Goal: Task Accomplishment & Management: Complete application form

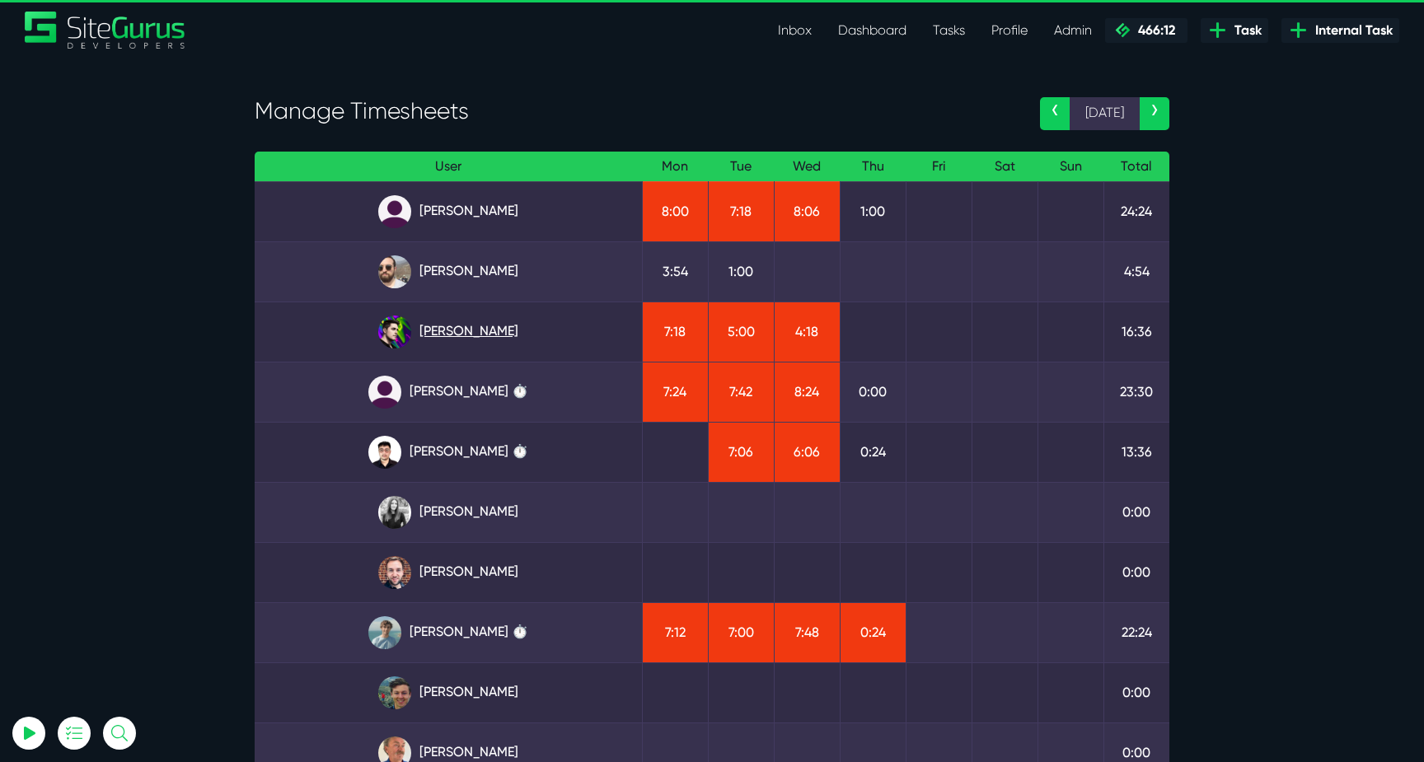
click at [519, 337] on link "Josh Carter" at bounding box center [448, 332] width 361 height 33
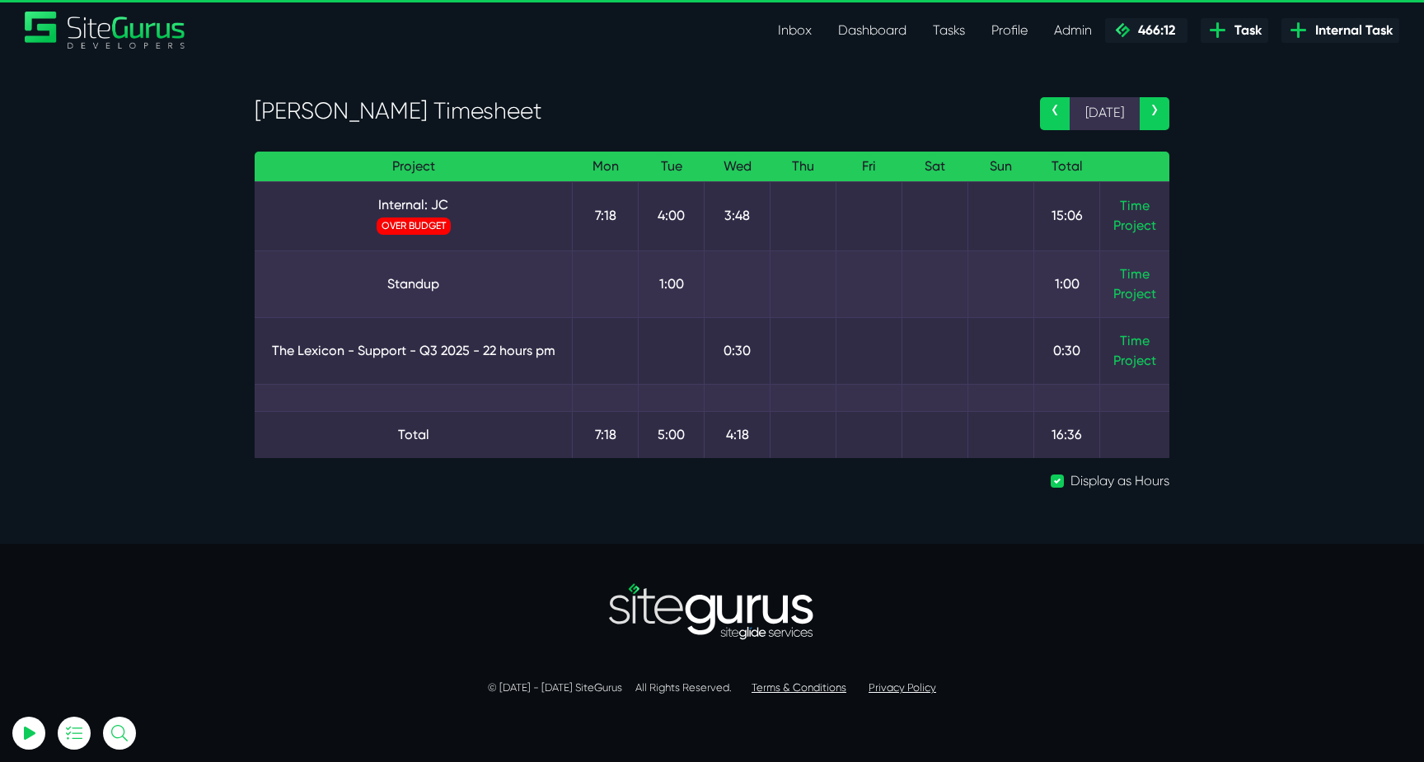
click at [1114, 206] on td "Time Project" at bounding box center [1135, 215] width 70 height 69
click at [1129, 207] on link "Time" at bounding box center [1135, 206] width 30 height 16
click at [1226, 224] on section "[PERSON_NAME] Timesheet ‹ [DATE] › Project Mon Tue Wed Thu Fri Sat Sun Total In…" at bounding box center [712, 301] width 1424 height 486
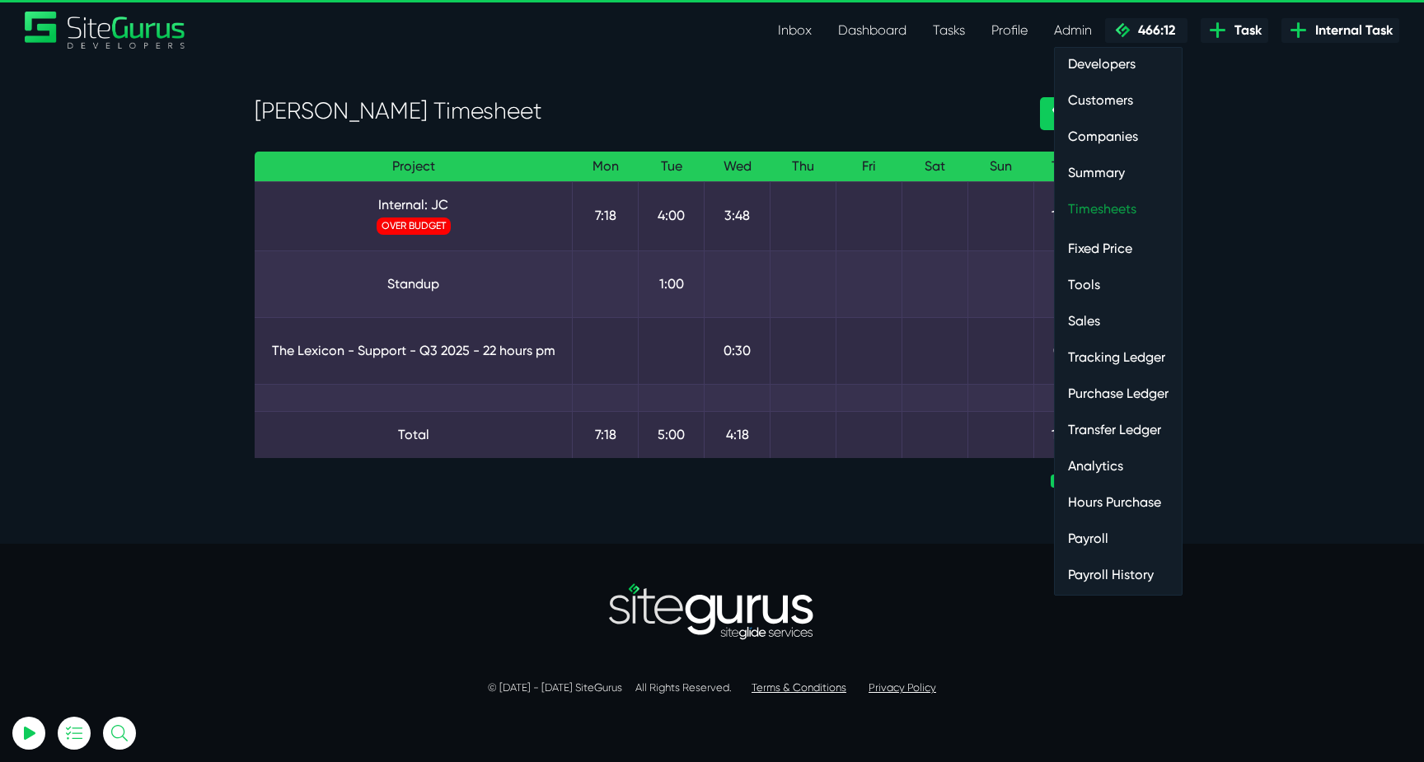
click at [1090, 208] on link "Timesheets" at bounding box center [1118, 209] width 127 height 33
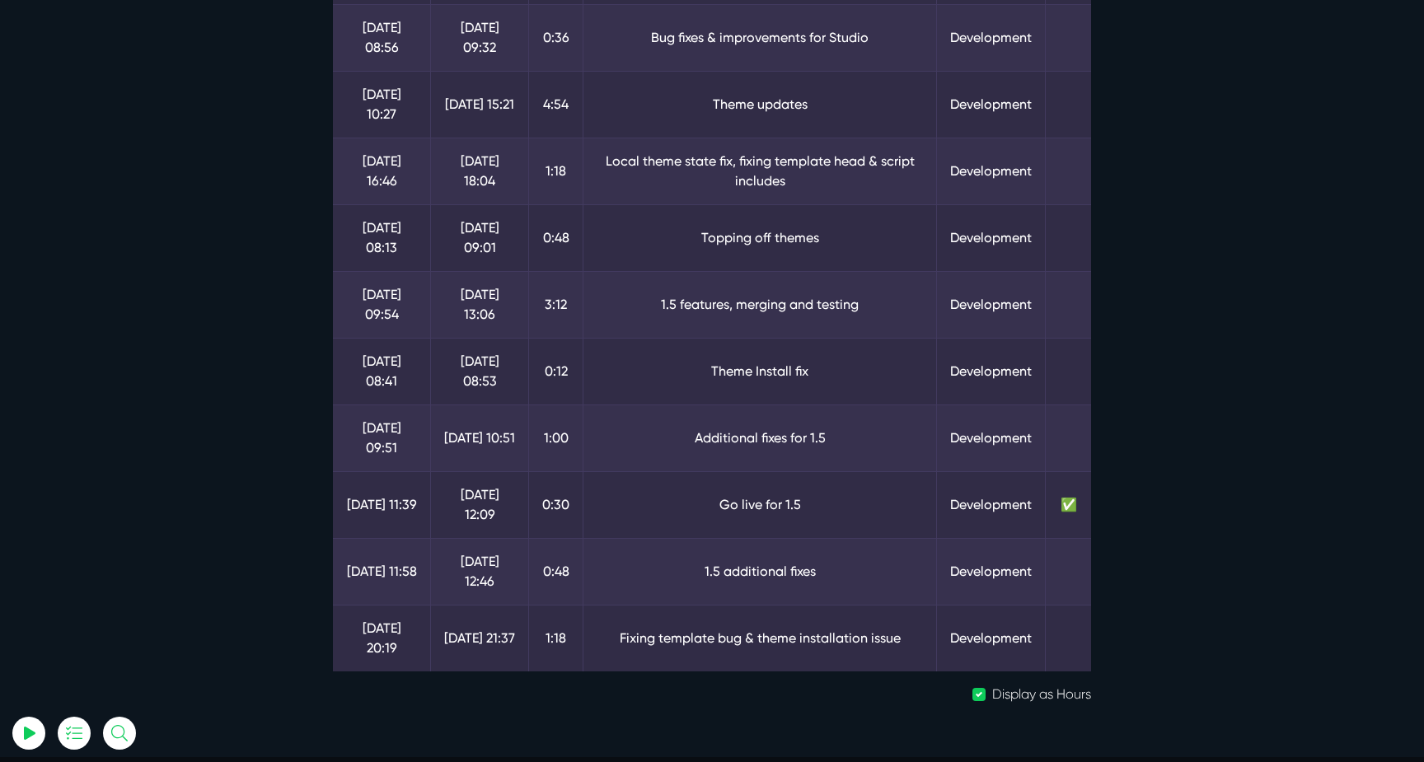
scroll to position [257, 0]
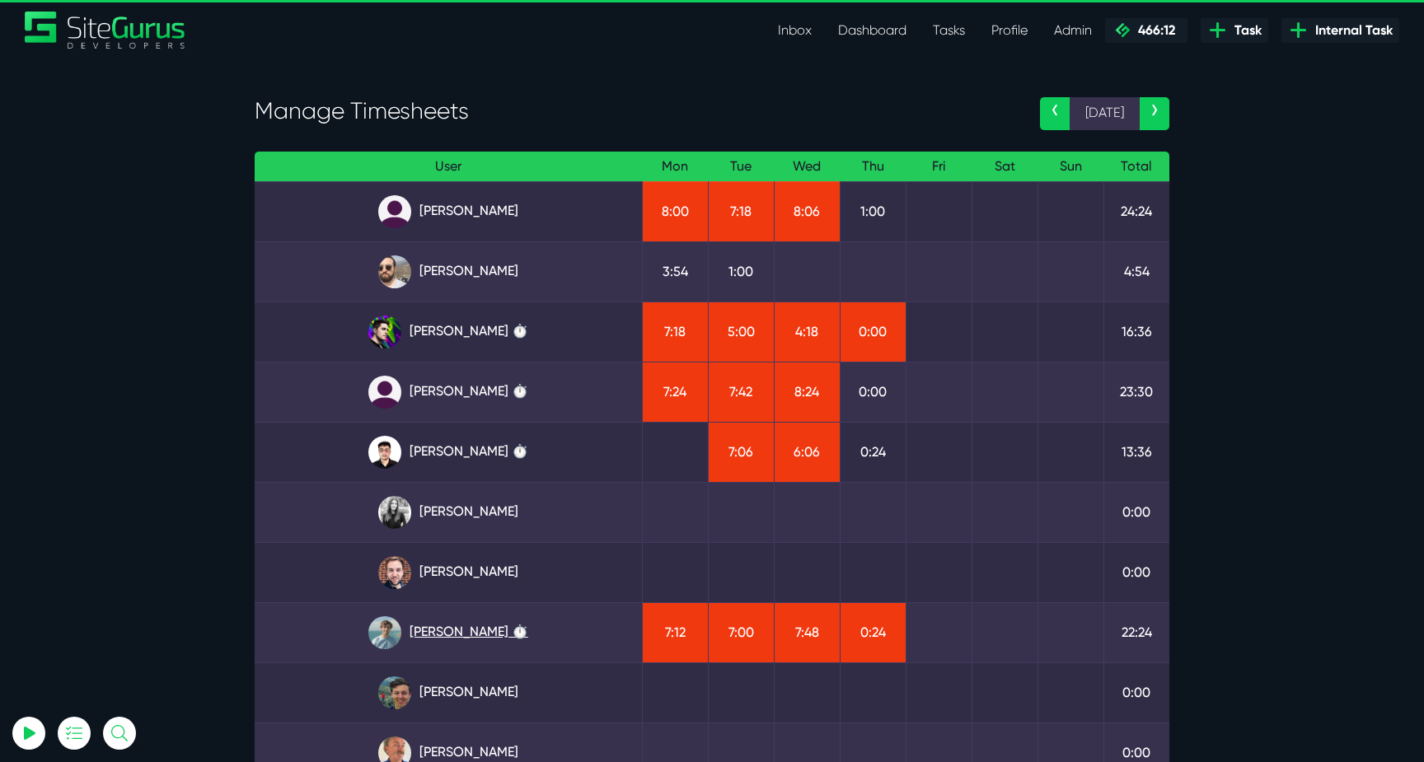
click at [458, 634] on link "Matt Jones ⏱️" at bounding box center [448, 633] width 361 height 33
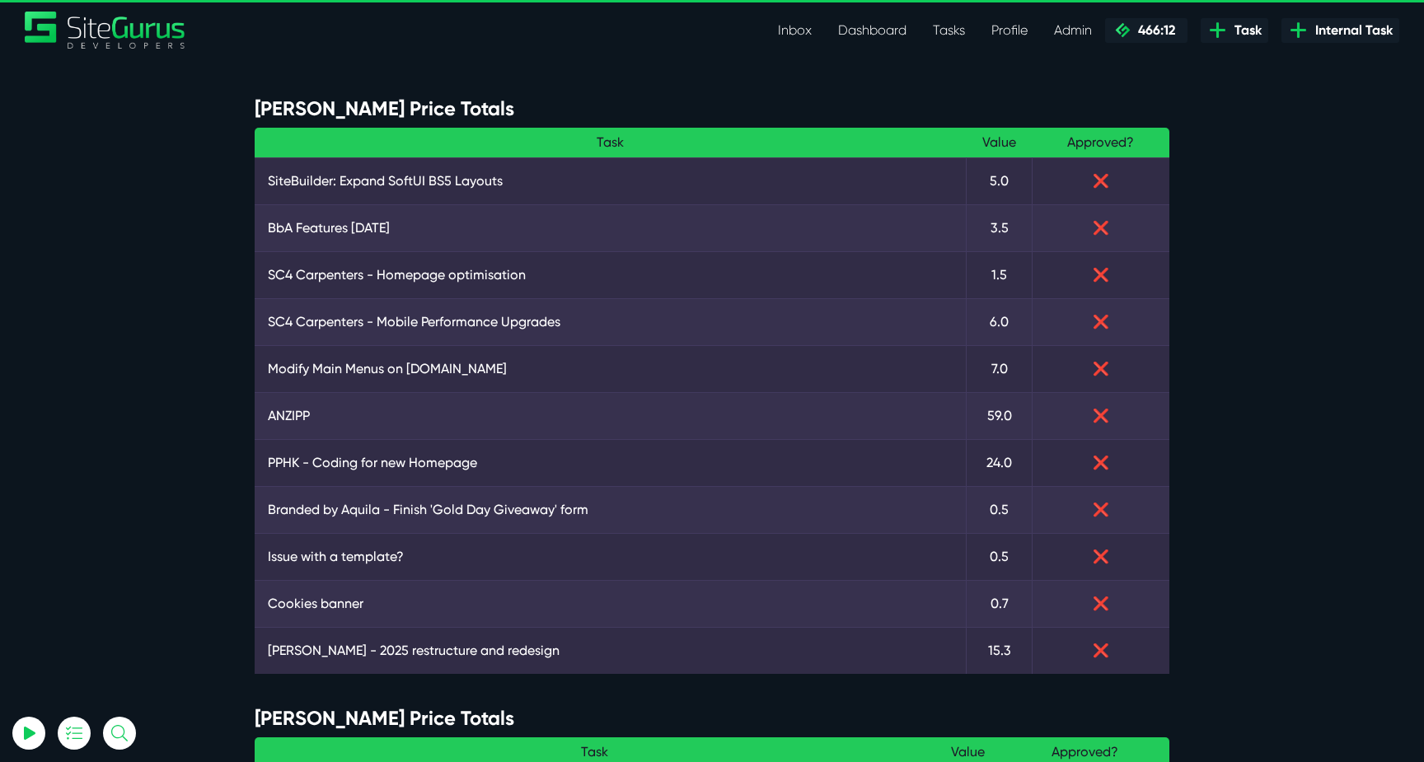
click at [802, 27] on link "Inbox" at bounding box center [795, 30] width 60 height 33
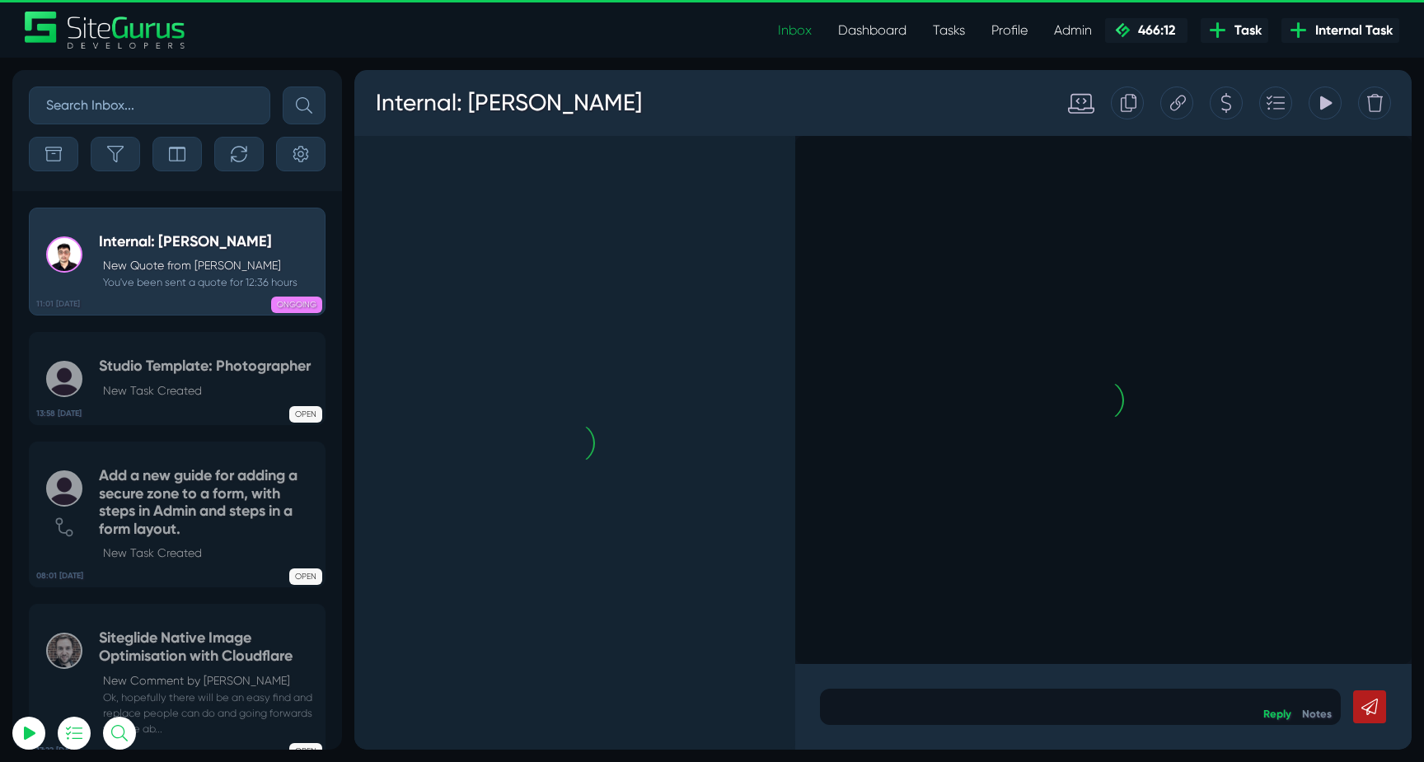
click at [127, 171] on div "Sort By Newest Comment Latest Activity Due Date Priority Name Filter By Tag Non…" at bounding box center [177, 130] width 330 height 121
click at [127, 165] on button "button" at bounding box center [115, 154] width 49 height 35
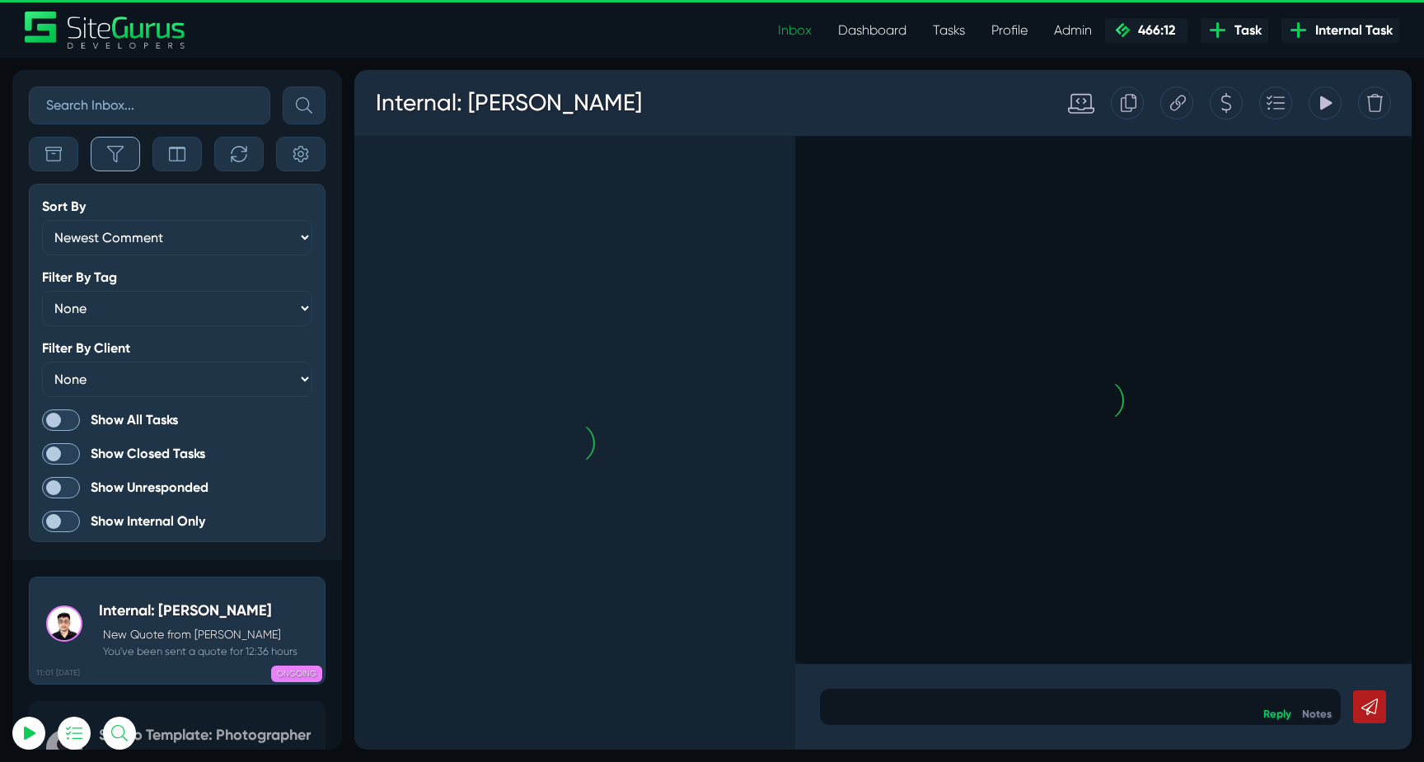
scroll to position [-4197, 0]
click at [73, 414] on span at bounding box center [61, 420] width 38 height 21
click at [0, 0] on input "Show All Tasks" at bounding box center [0, 0] width 0 height 0
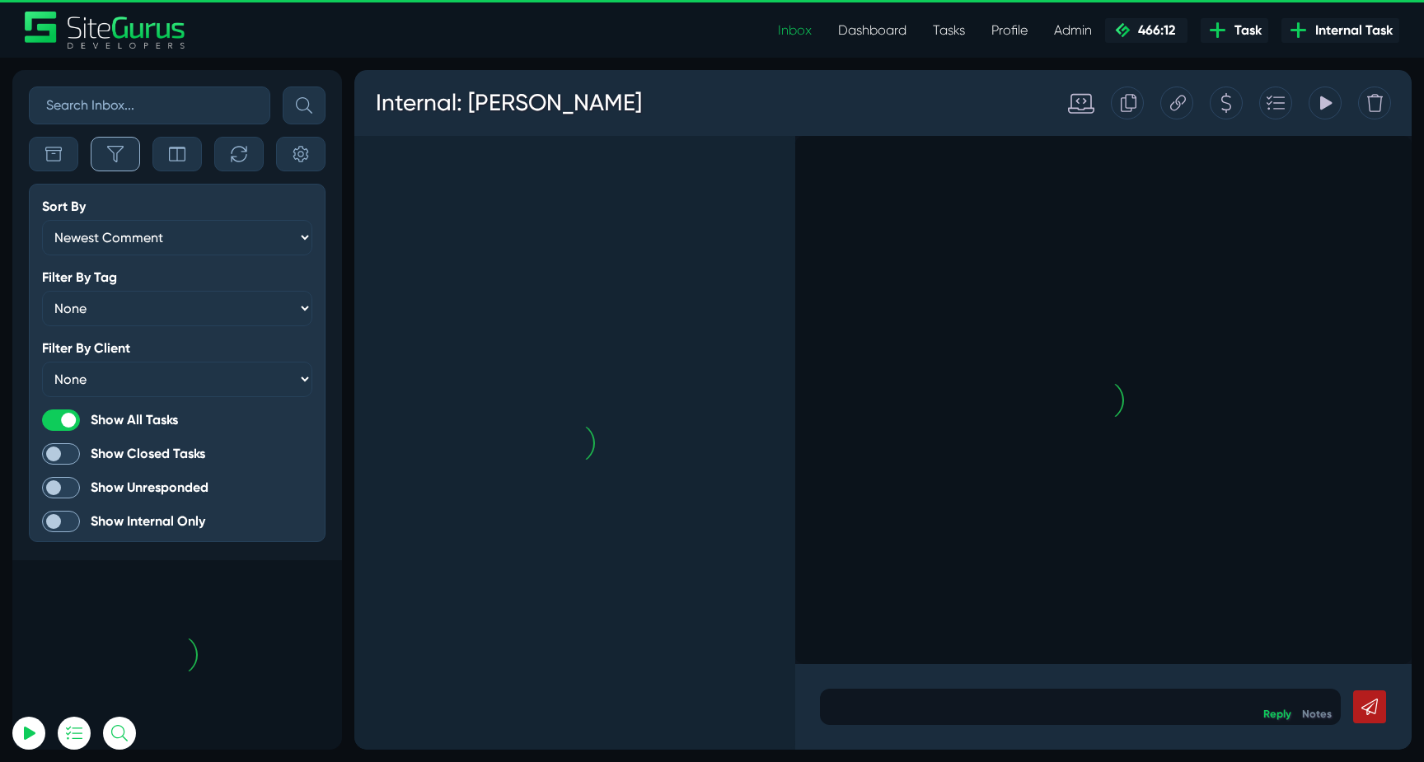
click at [110, 161] on icon "button" at bounding box center [115, 154] width 16 height 16
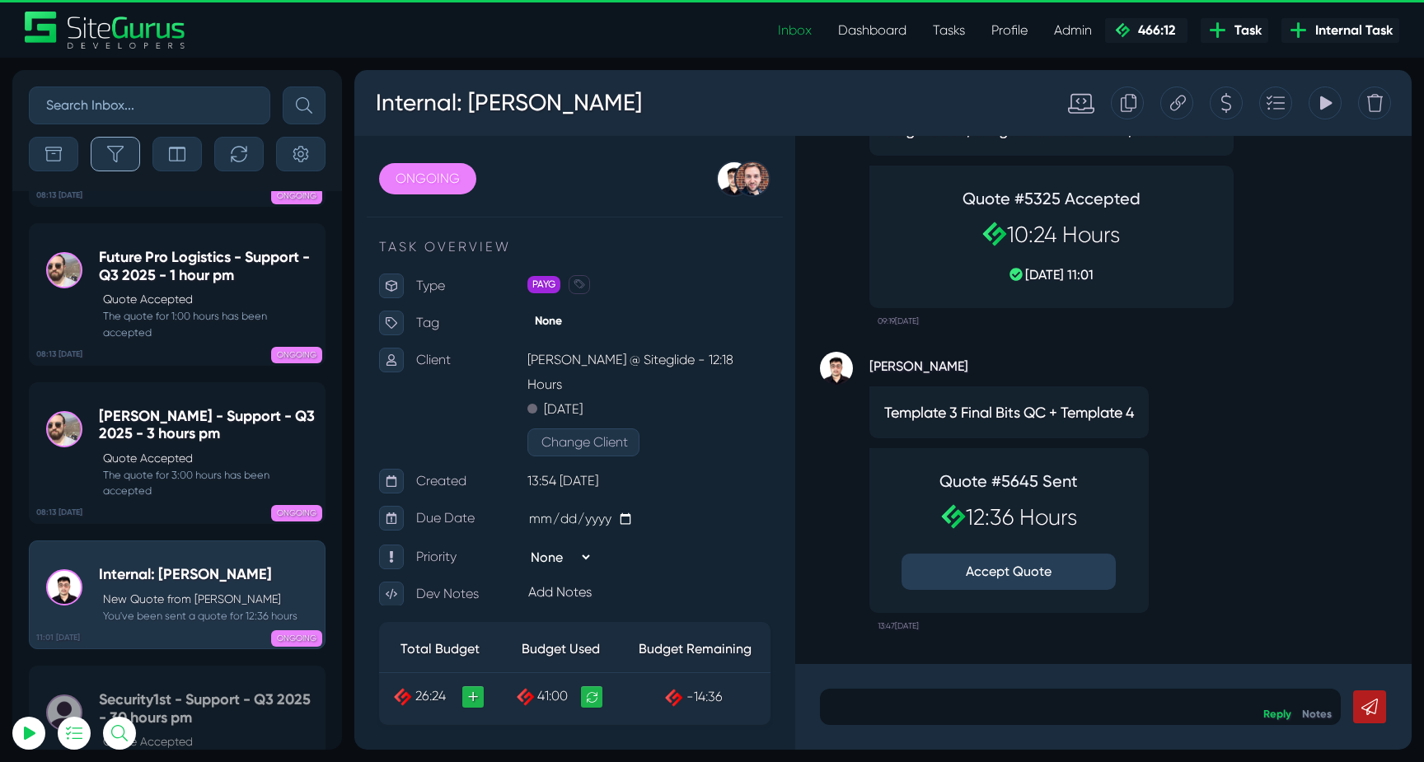
scroll to position [-63475, 0]
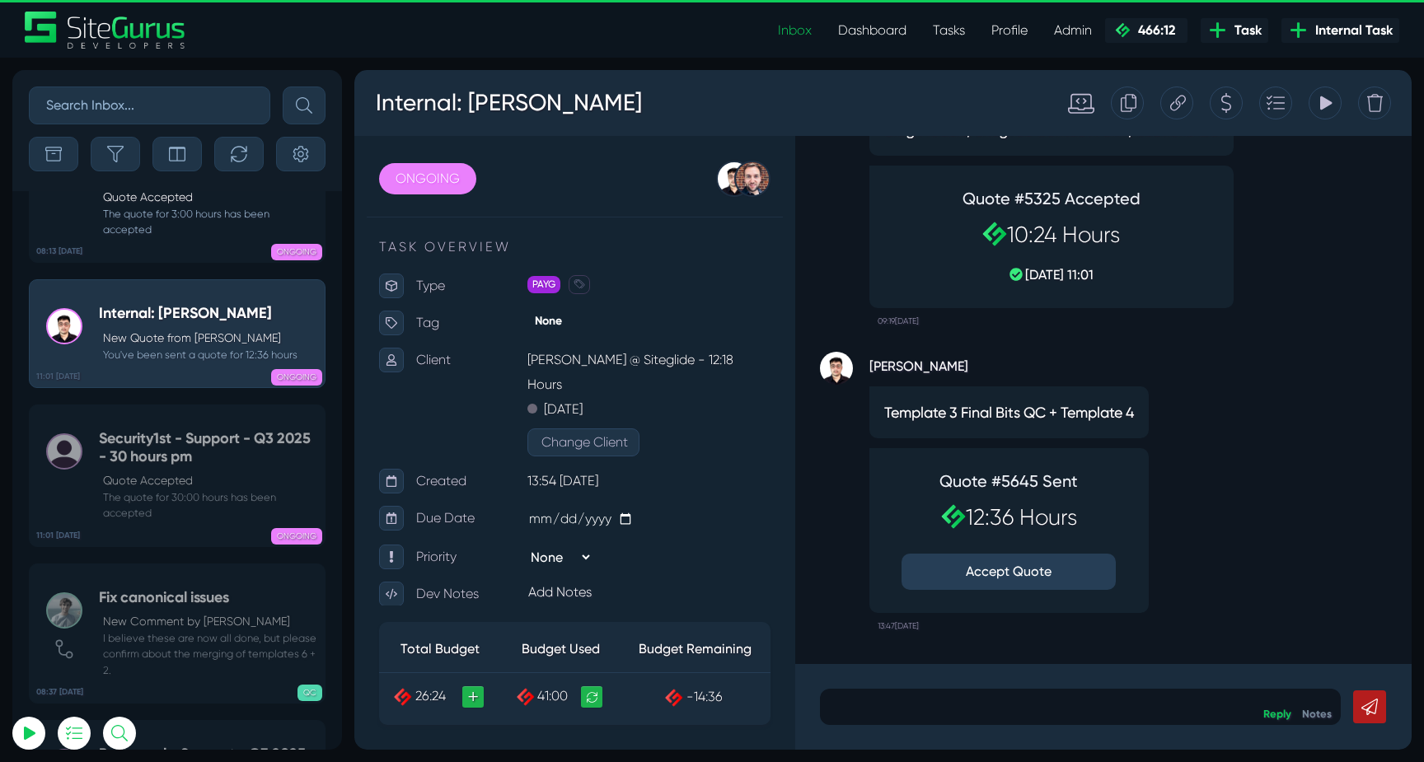
click at [1029, 570] on button "Accept Quote" at bounding box center [1009, 572] width 214 height 36
click at [966, 566] on div "Quote #5645 Sent 12:36 Hours Accept Quote" at bounding box center [1008, 530] width 231 height 135
click at [1248, 533] on div "Kevin Abelgas Template 3 Final Bits QC + Template 4 Quote #5645 Sent 12:36 Hour…" at bounding box center [1103, 487] width 567 height 305
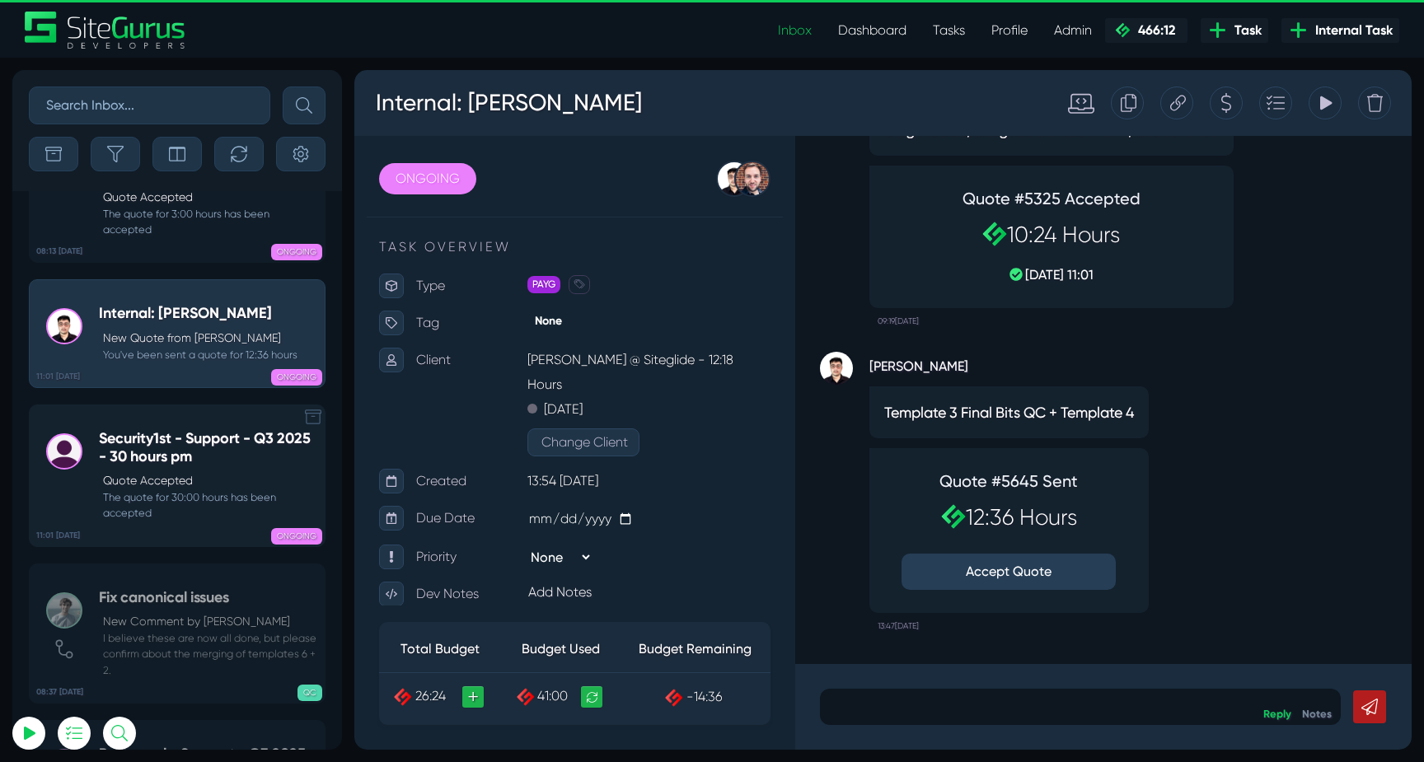
click at [172, 430] on h5 "Security1st - Support - Q3 2025 - 30 hours pm" at bounding box center [208, 447] width 218 height 35
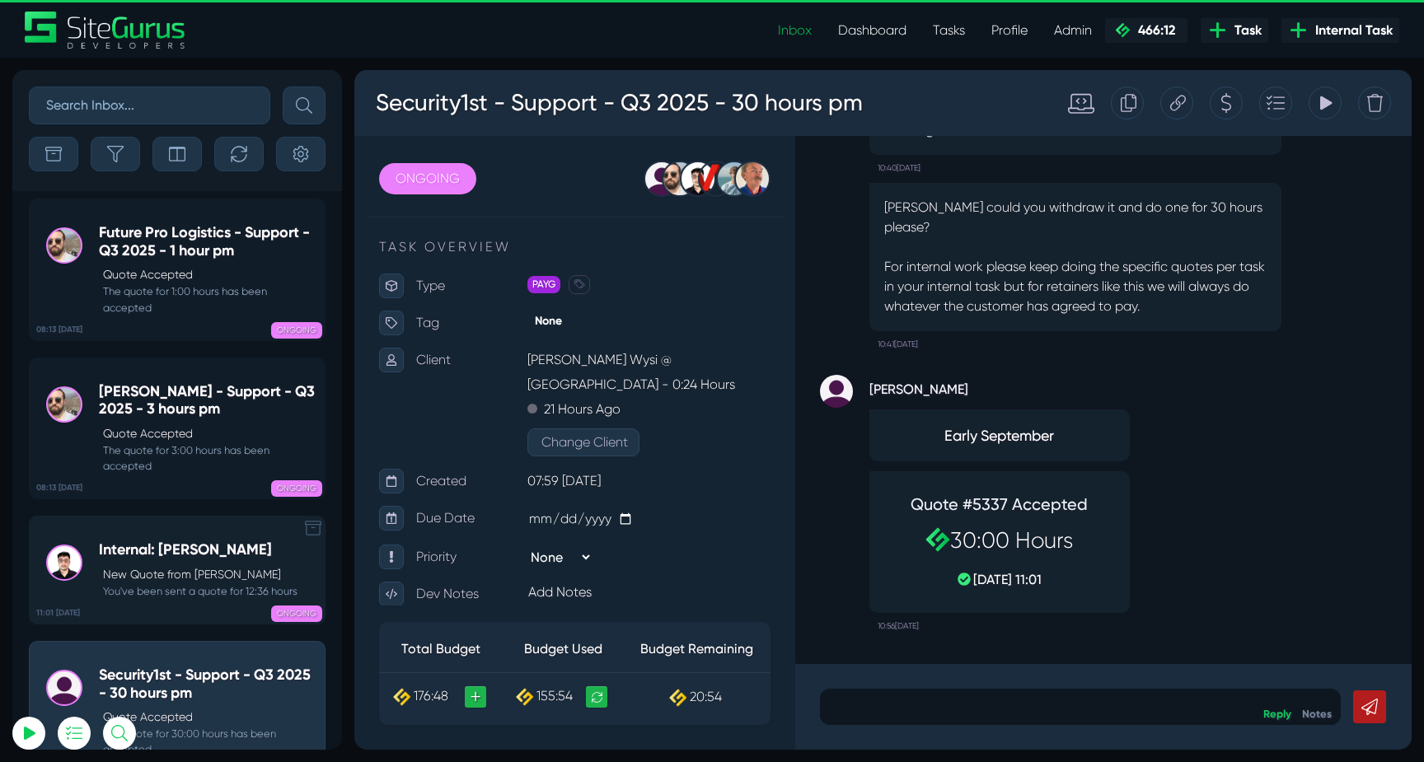
click at [164, 542] on div "Internal: Kevin New Quote from Kevin Abelgas You've been sent a quote for 12:36…" at bounding box center [198, 571] width 199 height 58
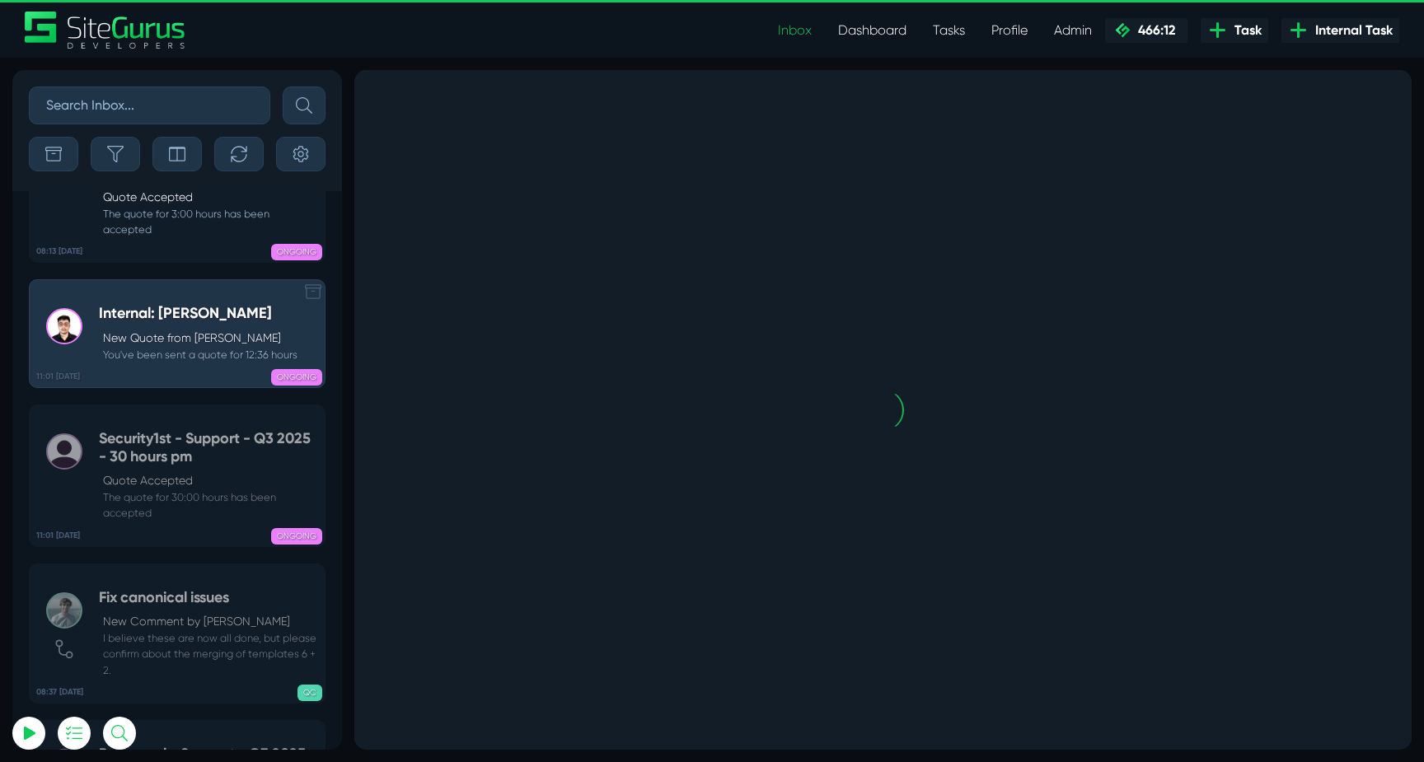
scroll to position [-63475, 0]
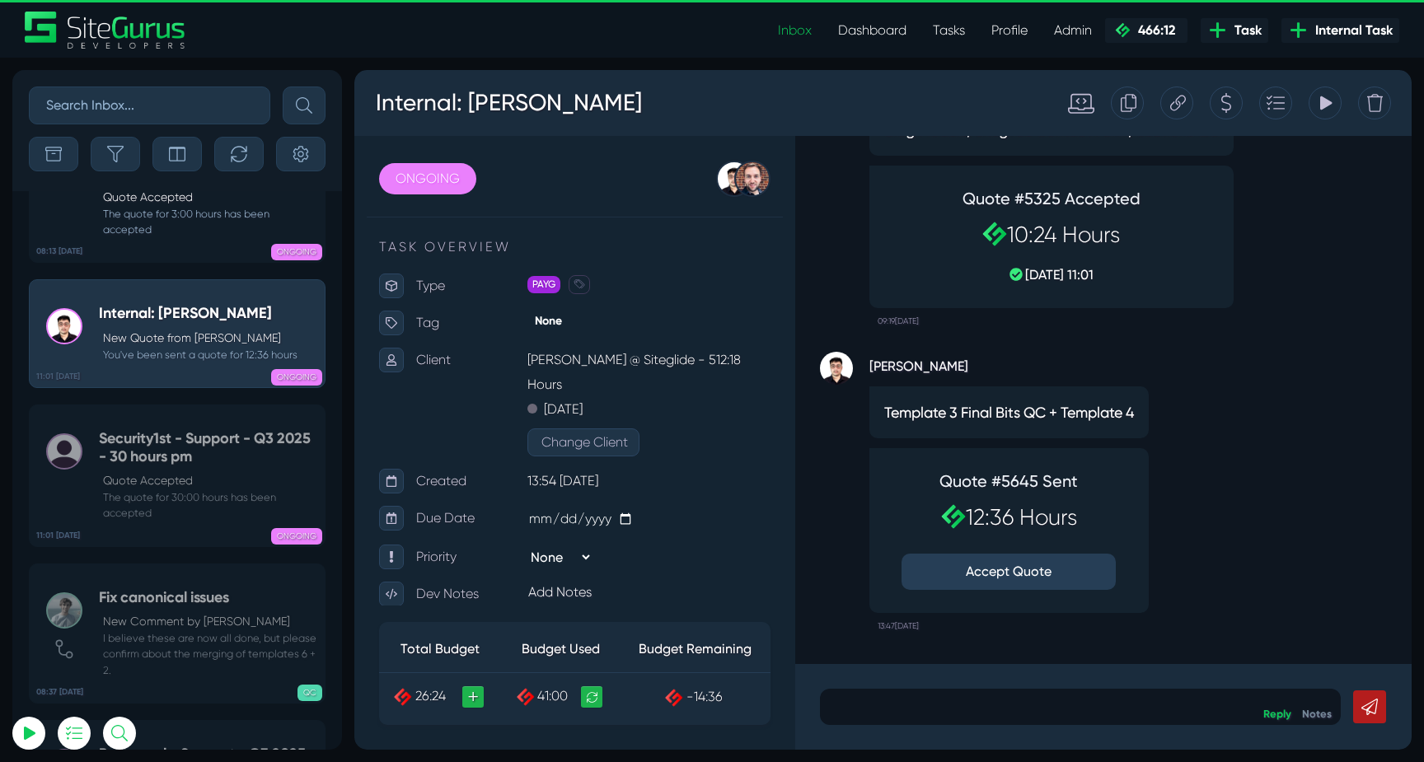
click at [1041, 574] on button "Accept Quote" at bounding box center [1009, 572] width 214 height 36
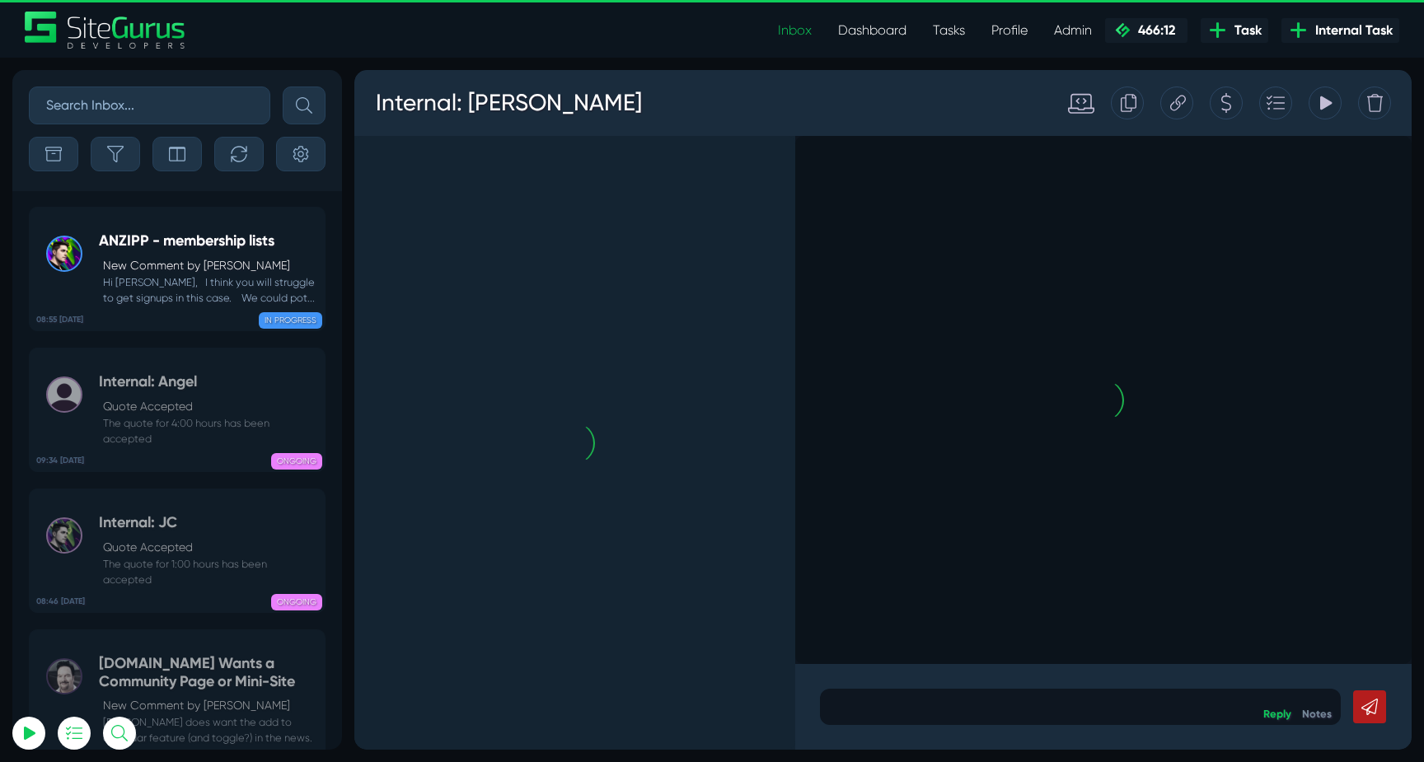
scroll to position [0, 0]
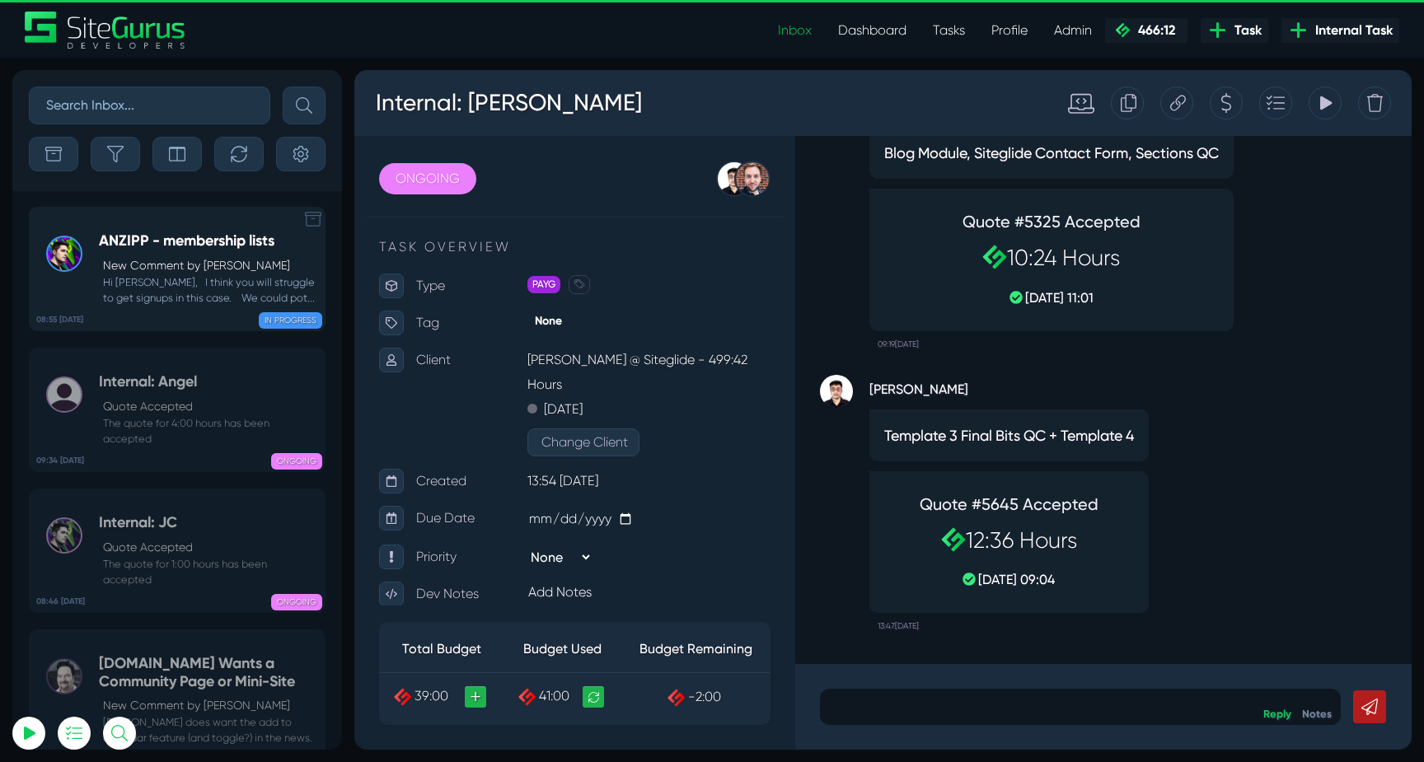
click at [199, 283] on small "Hi Bryce, I think you will struggle to get signups in this case. We could pot..." at bounding box center [208, 289] width 218 height 31
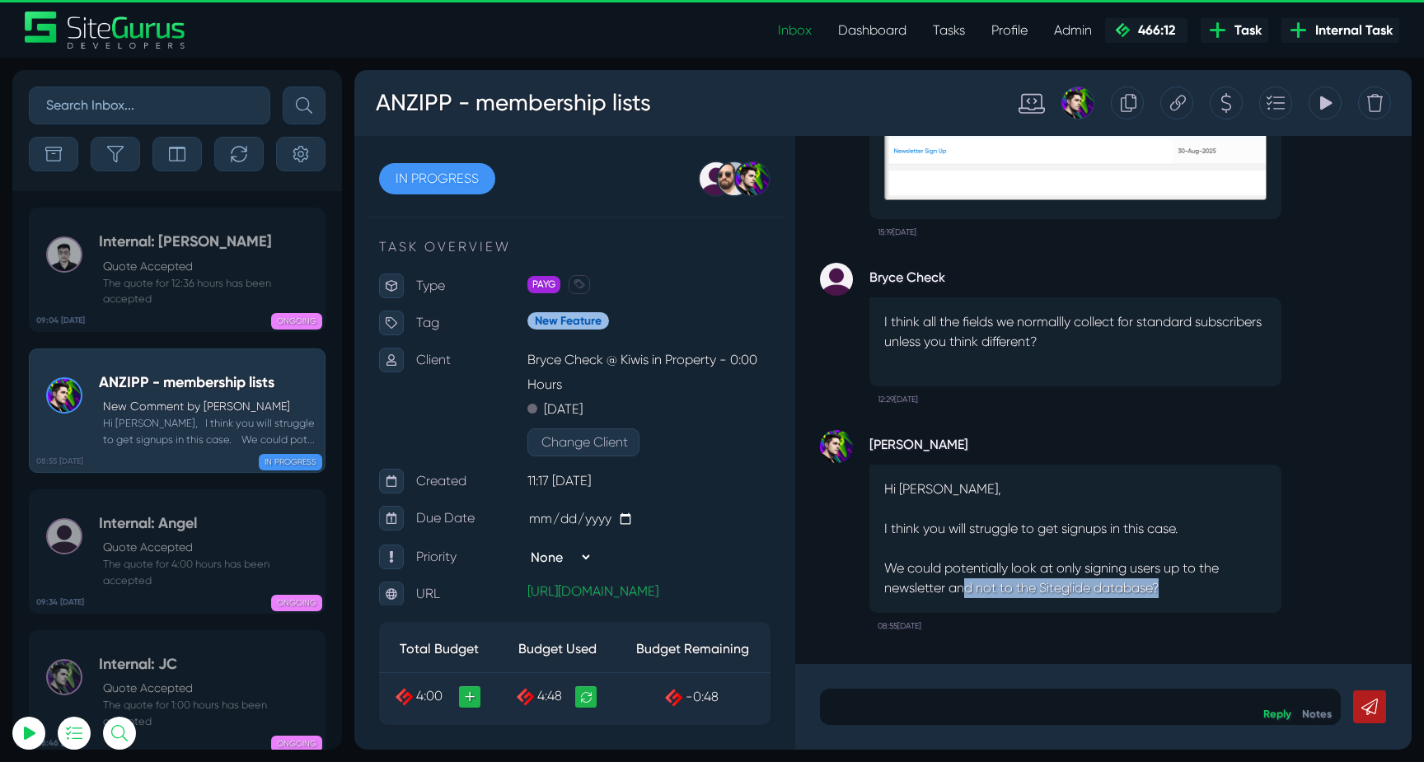
drag, startPoint x: 963, startPoint y: 582, endPoint x: 1198, endPoint y: 598, distance: 235.5
click at [1198, 598] on p "We could potentially look at only signing users up to the newsletter and not to…" at bounding box center [1075, 579] width 382 height 40
click at [1198, 598] on div "Hi Bryce, I think you will struggle to get signups in this case. We could poten…" at bounding box center [1076, 539] width 412 height 148
drag, startPoint x: 944, startPoint y: 588, endPoint x: 1170, endPoint y: 588, distance: 226.7
click at [1170, 588] on p "We could potentially look at only signing users up to the newsletter and not to…" at bounding box center [1075, 579] width 382 height 40
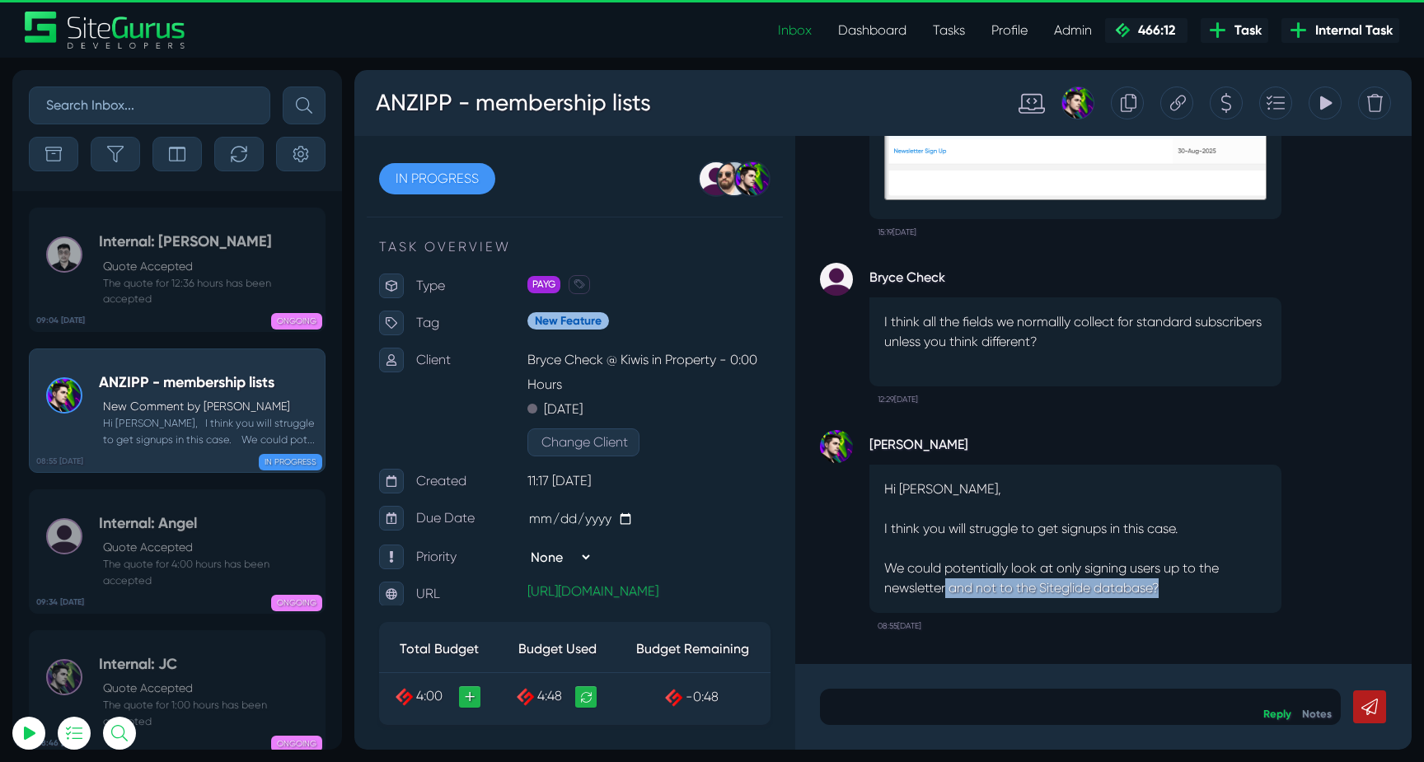
click at [1170, 588] on p "We could potentially look at only signing users up to the newsletter and not to…" at bounding box center [1075, 579] width 382 height 40
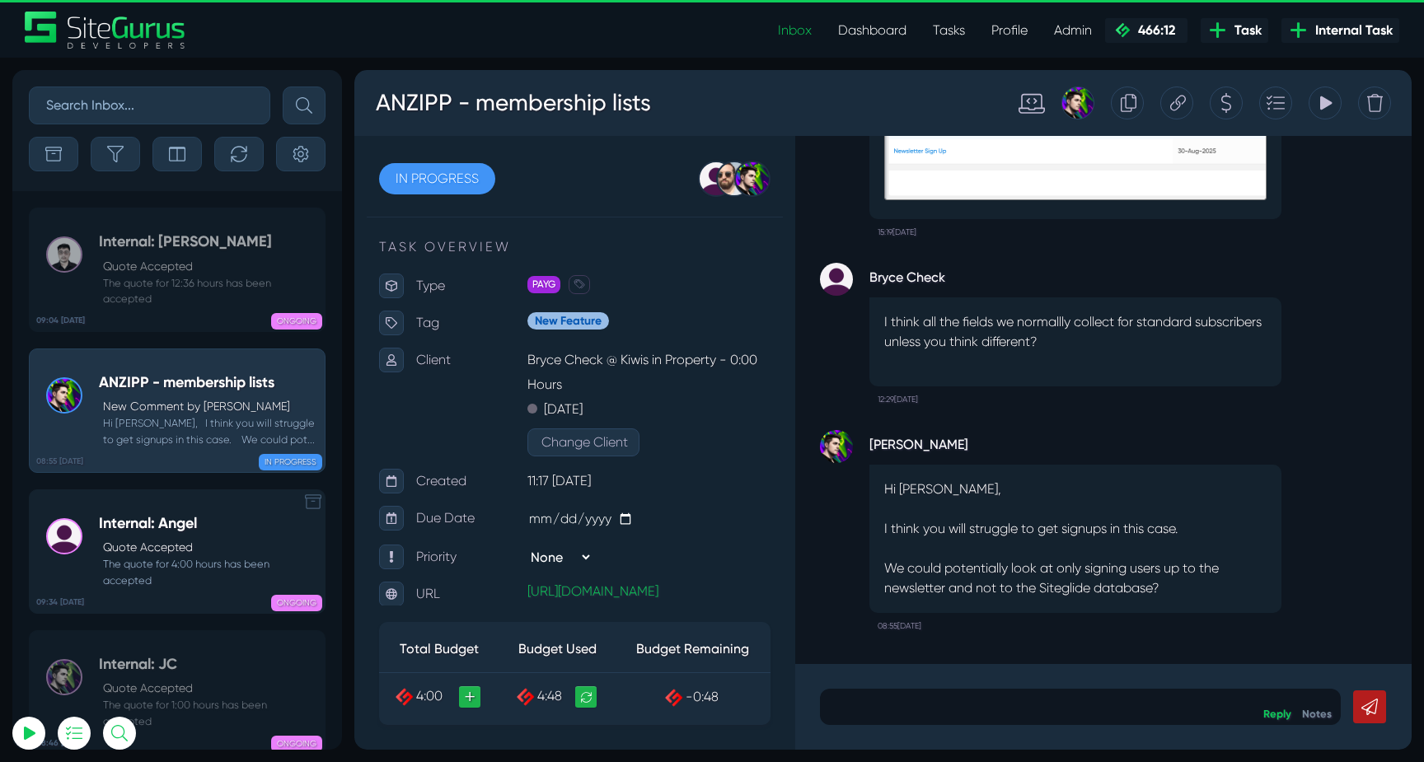
click at [171, 518] on h5 "Internal: Angel" at bounding box center [208, 524] width 218 height 18
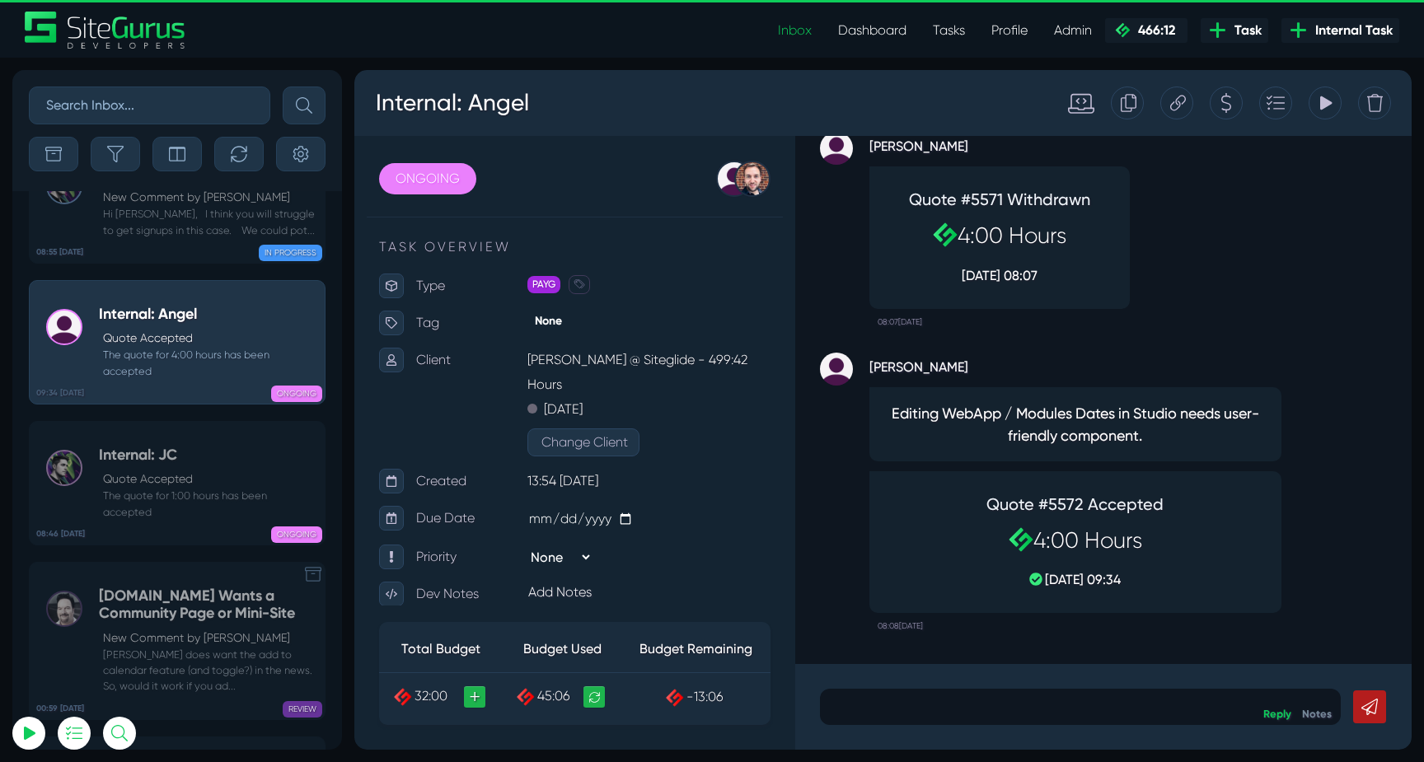
click at [161, 546] on div "00:59 10 Sep PDH.ORG Wants a Community Page or Mini-Site New Comment by Michael…" at bounding box center [177, 633] width 330 height 175
click at [161, 488] on small "The quote for 1:00 hours has been accepted" at bounding box center [208, 503] width 218 height 31
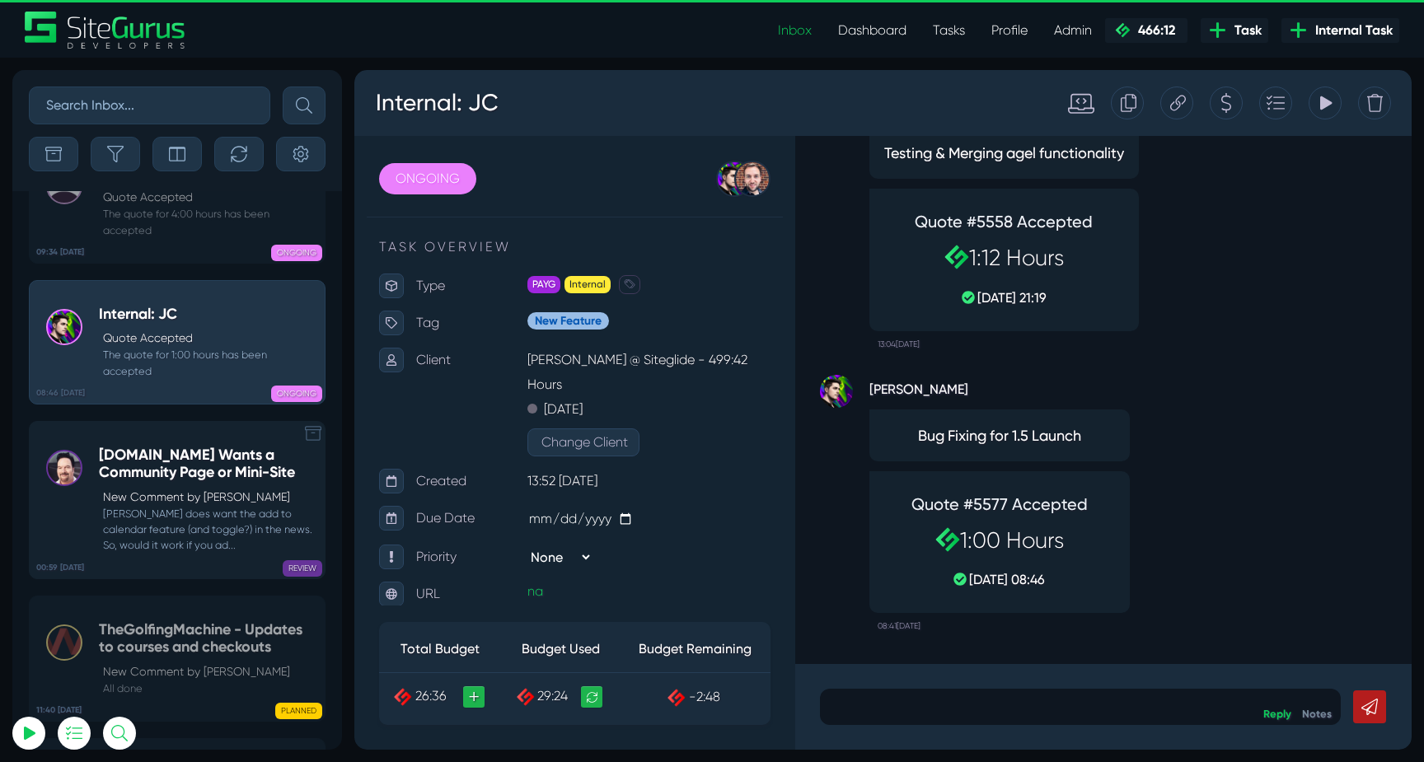
click at [237, 506] on small "Dale does want the add to calendar feature (and toggle?) in the news. So, would…" at bounding box center [208, 530] width 218 height 48
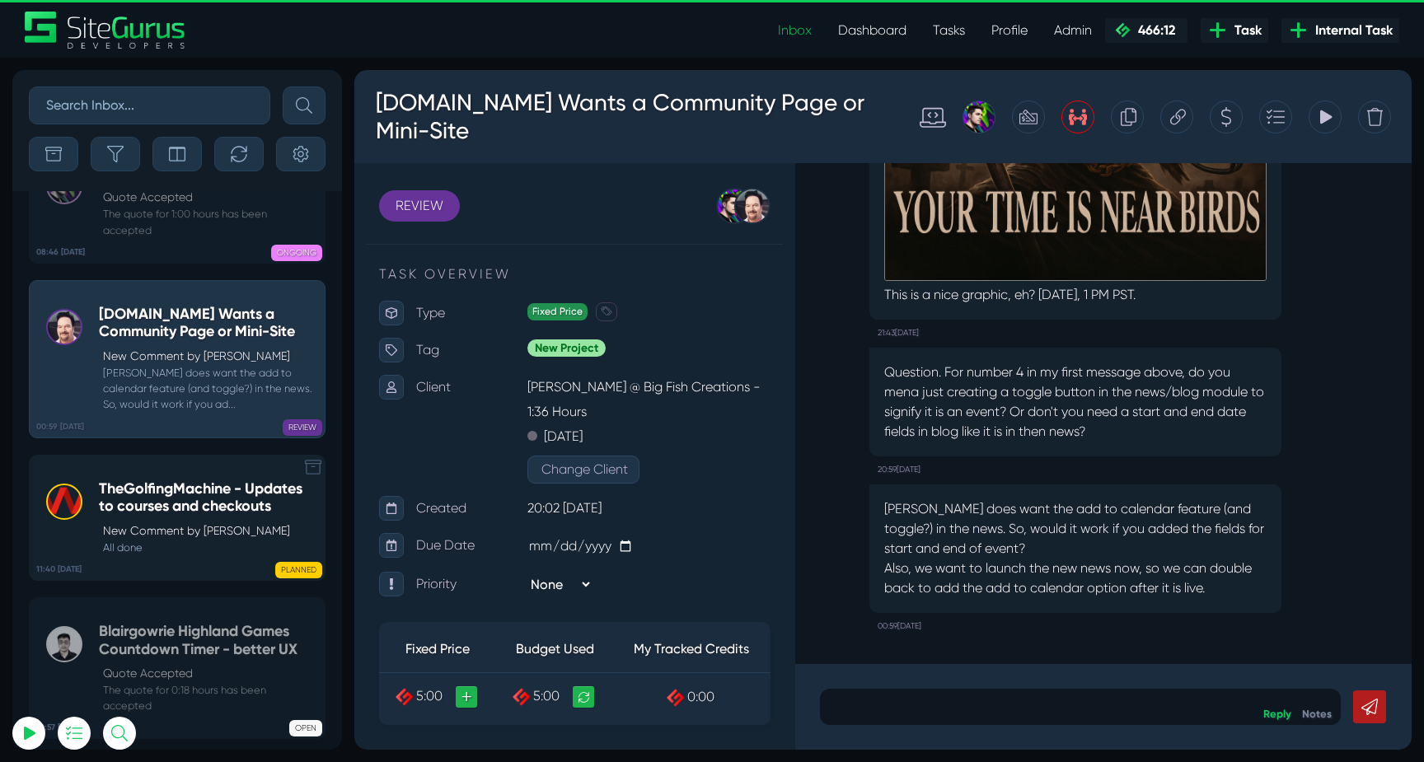
click at [202, 481] on h5 "TheGolfingMachine - Updates to courses and checkouts" at bounding box center [208, 498] width 218 height 35
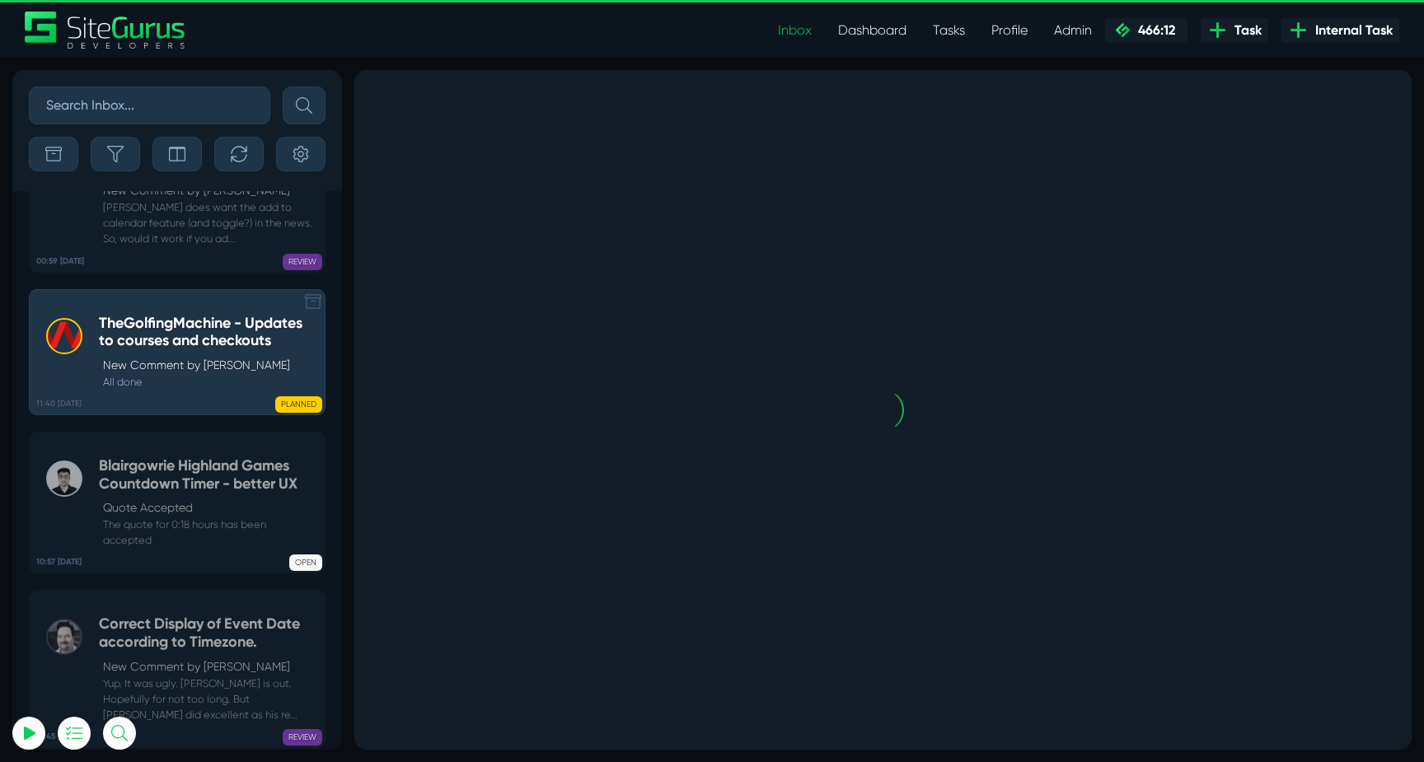
scroll to position [-65239, 0]
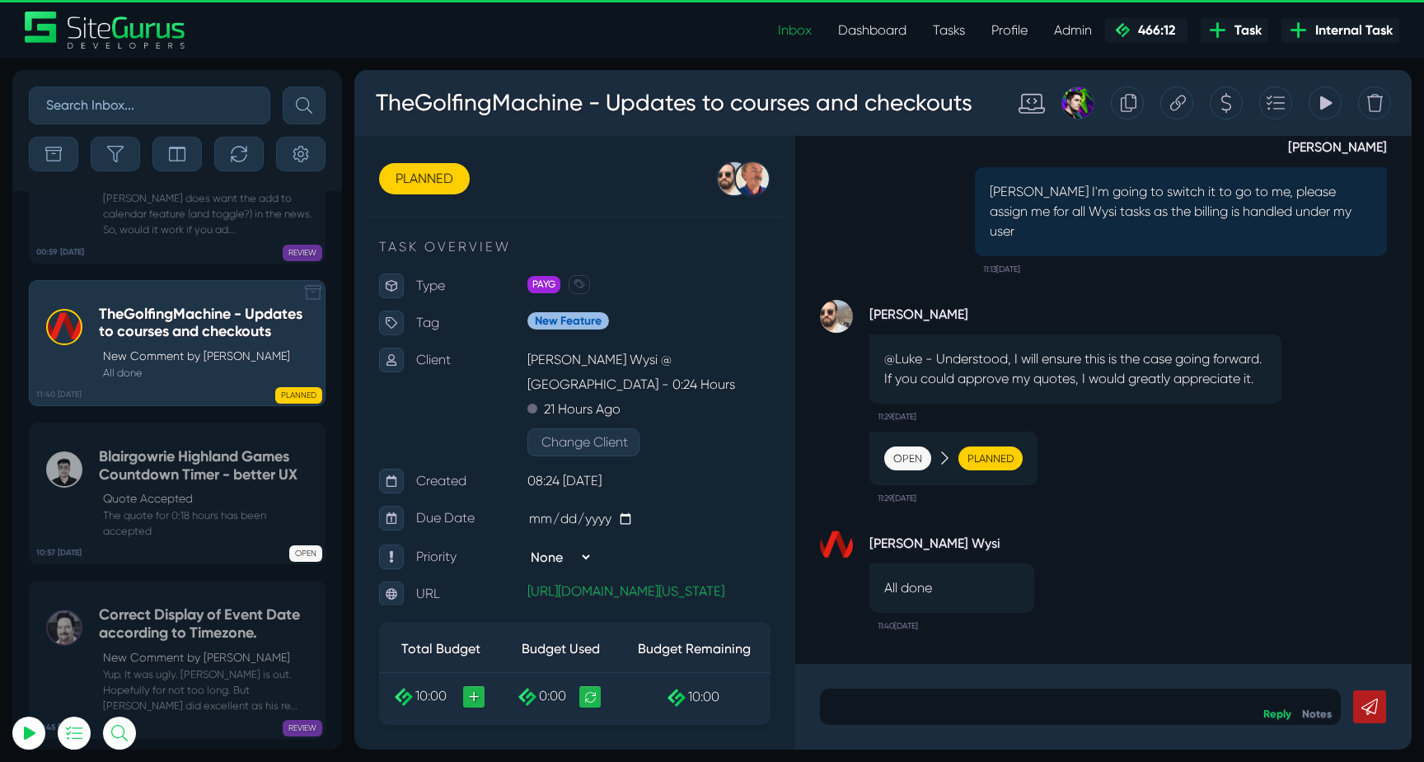
click at [202, 508] on small "The quote for 0:18 hours has been accepted" at bounding box center [208, 523] width 218 height 31
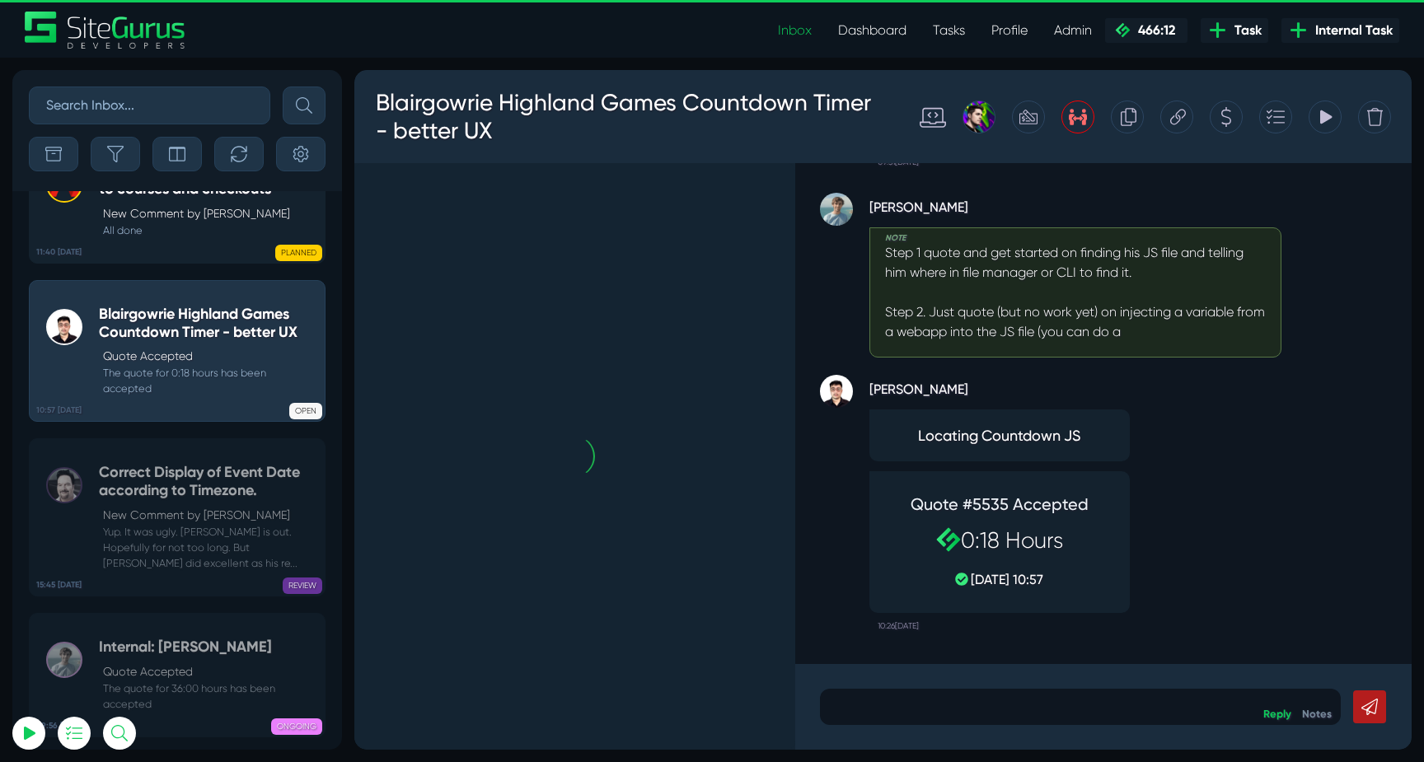
click at [202, 507] on p "New Comment by Michael Clawson" at bounding box center [209, 515] width 213 height 17
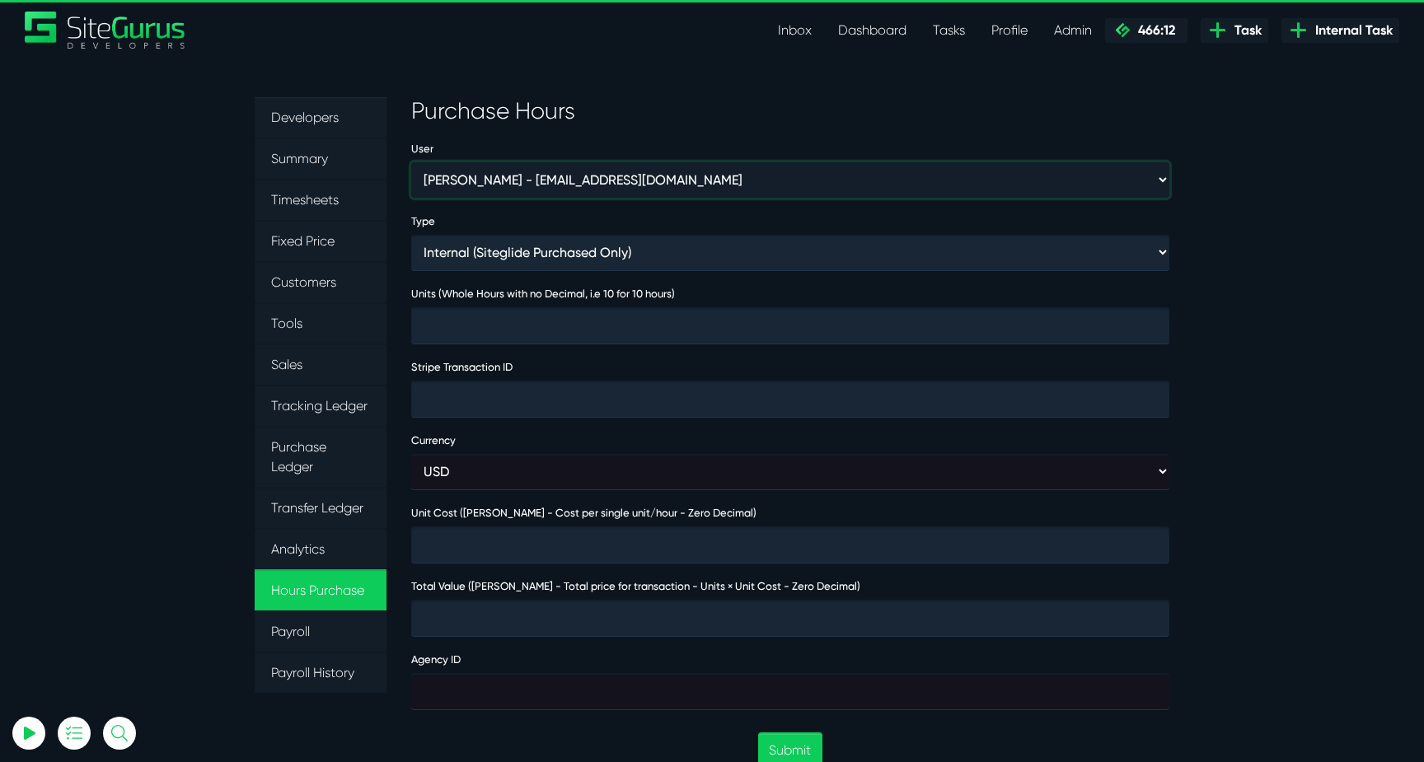
click at [559, 178] on select "Aaron Barnes - enquiries@coupletandbarnes.co.uk Aaron Ekstrand - aaronekstrand@…" at bounding box center [790, 179] width 758 height 35
select select "347"
click at [411, 162] on select "Aaron Barnes - enquiries@coupletandbarnes.co.uk Aaron Ekstrand - aaronekstrand@…" at bounding box center [790, 179] width 758 height 35
type input "1"
type input "2000"
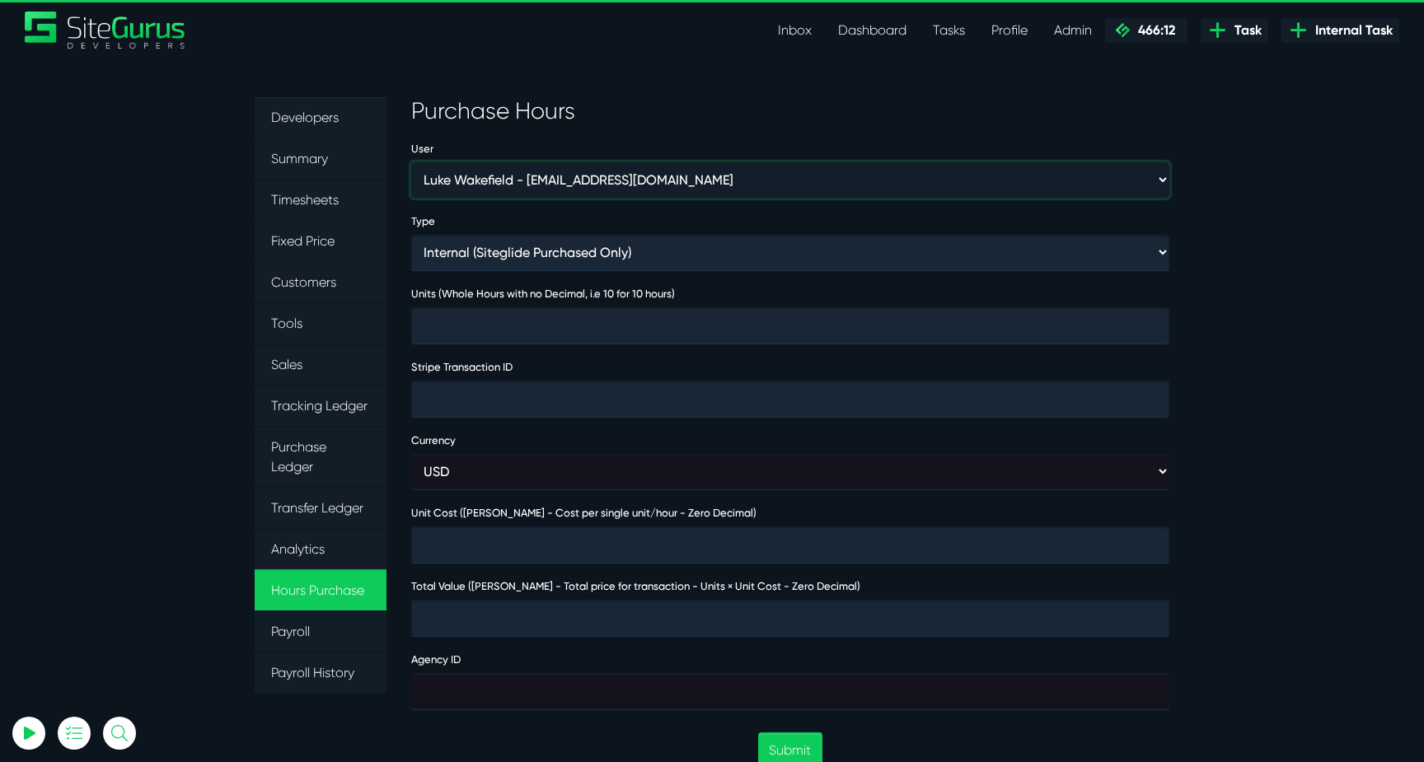
type input "2000"
type input "230074"
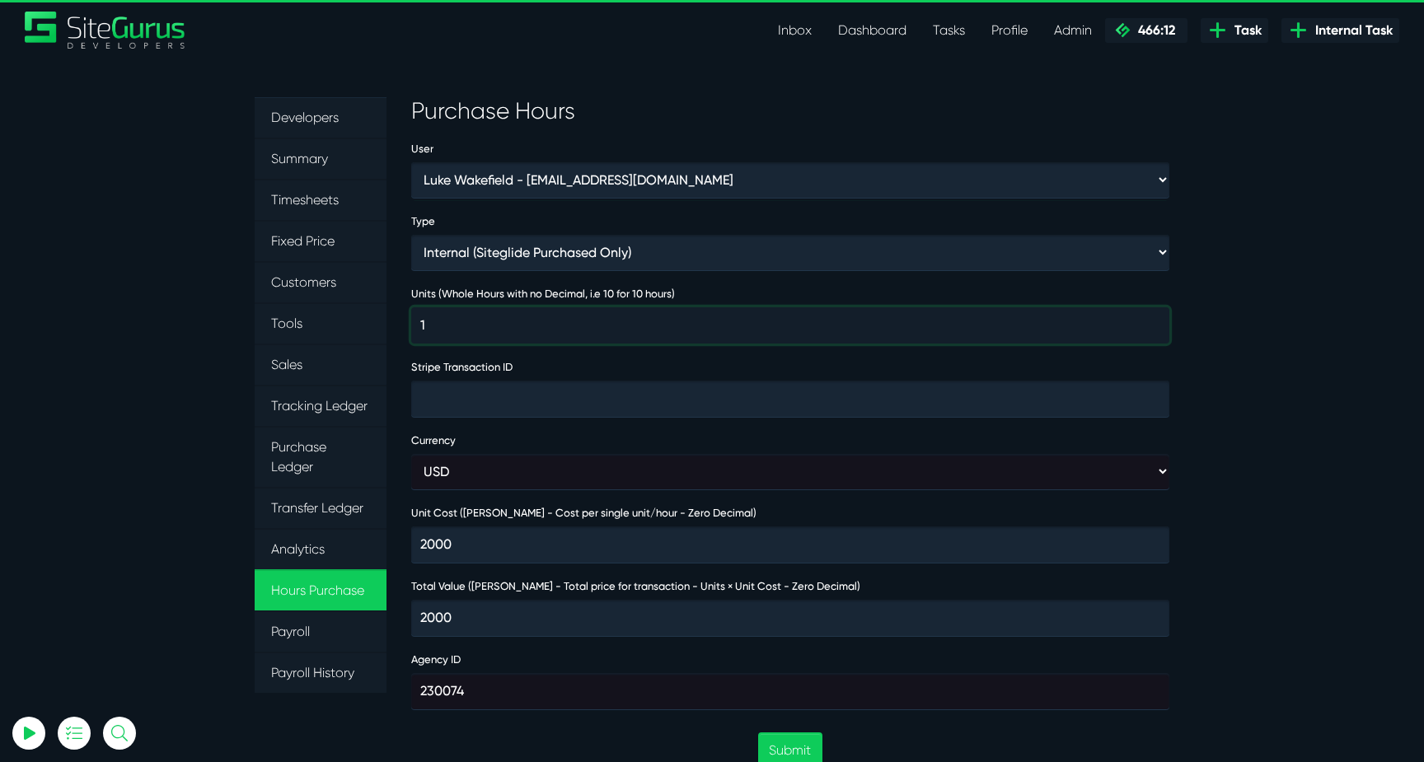
click at [571, 332] on input "1" at bounding box center [790, 325] width 758 height 36
type input "15"
type input "30000"
type input "150"
type input "300000"
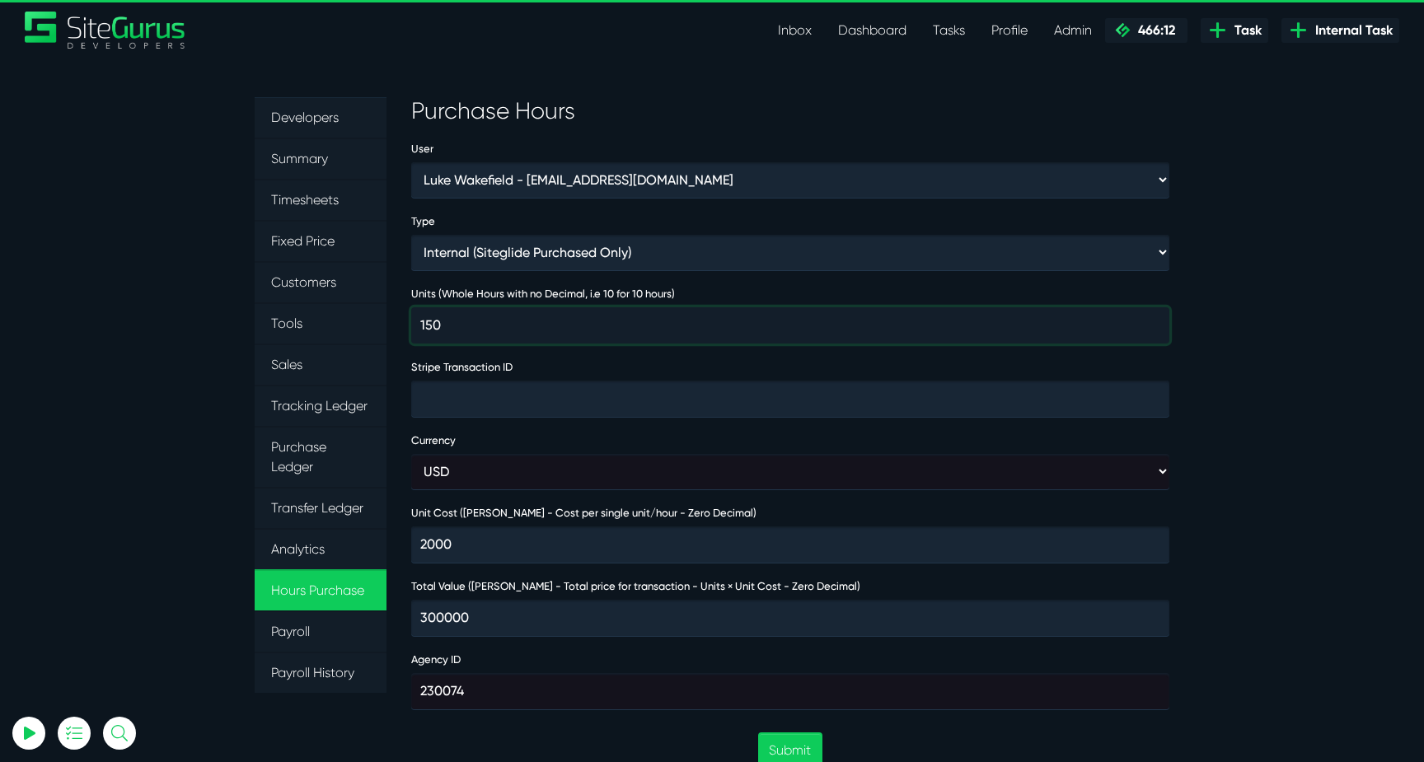
type input "1500"
type input "3000000"
type input "500"
type input "1000000"
type input "500"
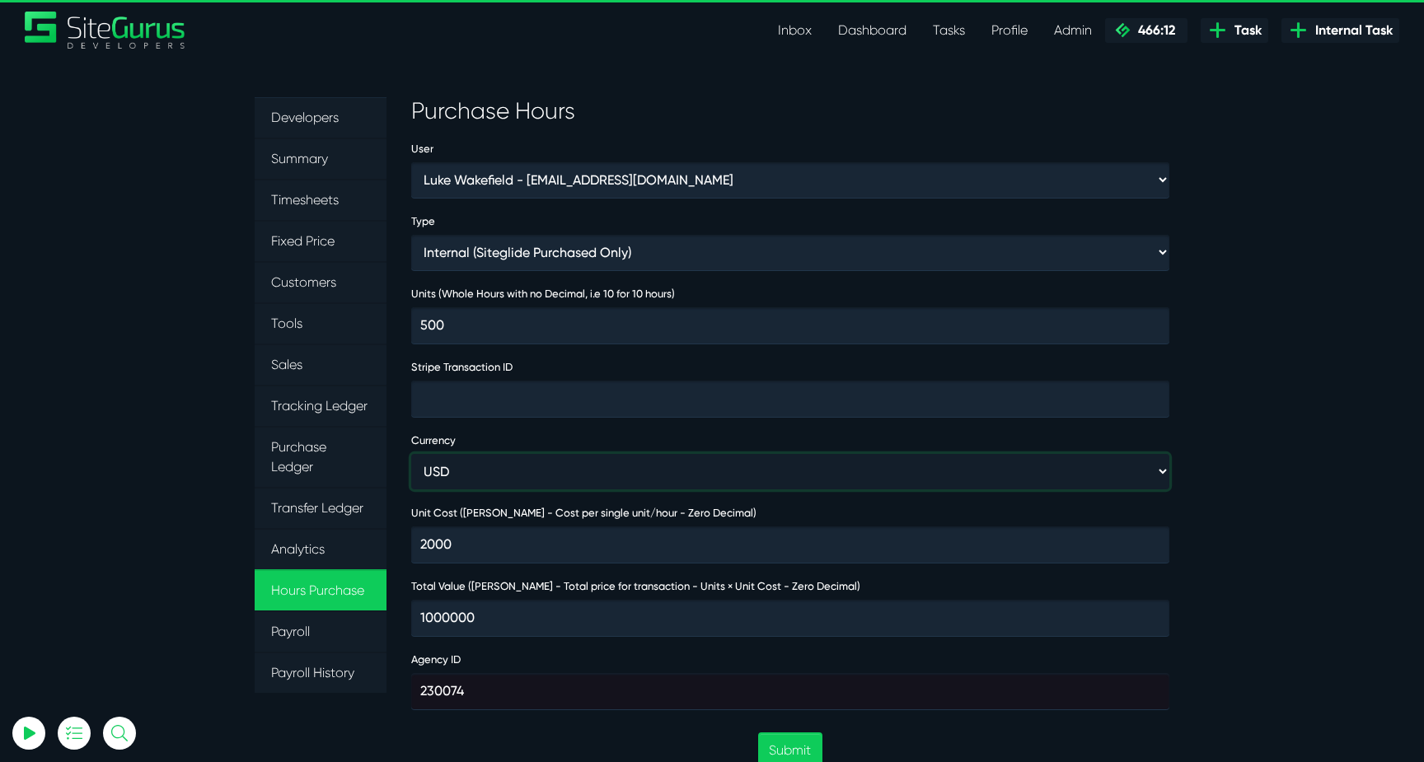
click at [621, 469] on select "USD GBP AUD" at bounding box center [790, 471] width 758 height 35
select select "gbp"
click at [411, 454] on select "USD GBP AUD" at bounding box center [790, 471] width 758 height 35
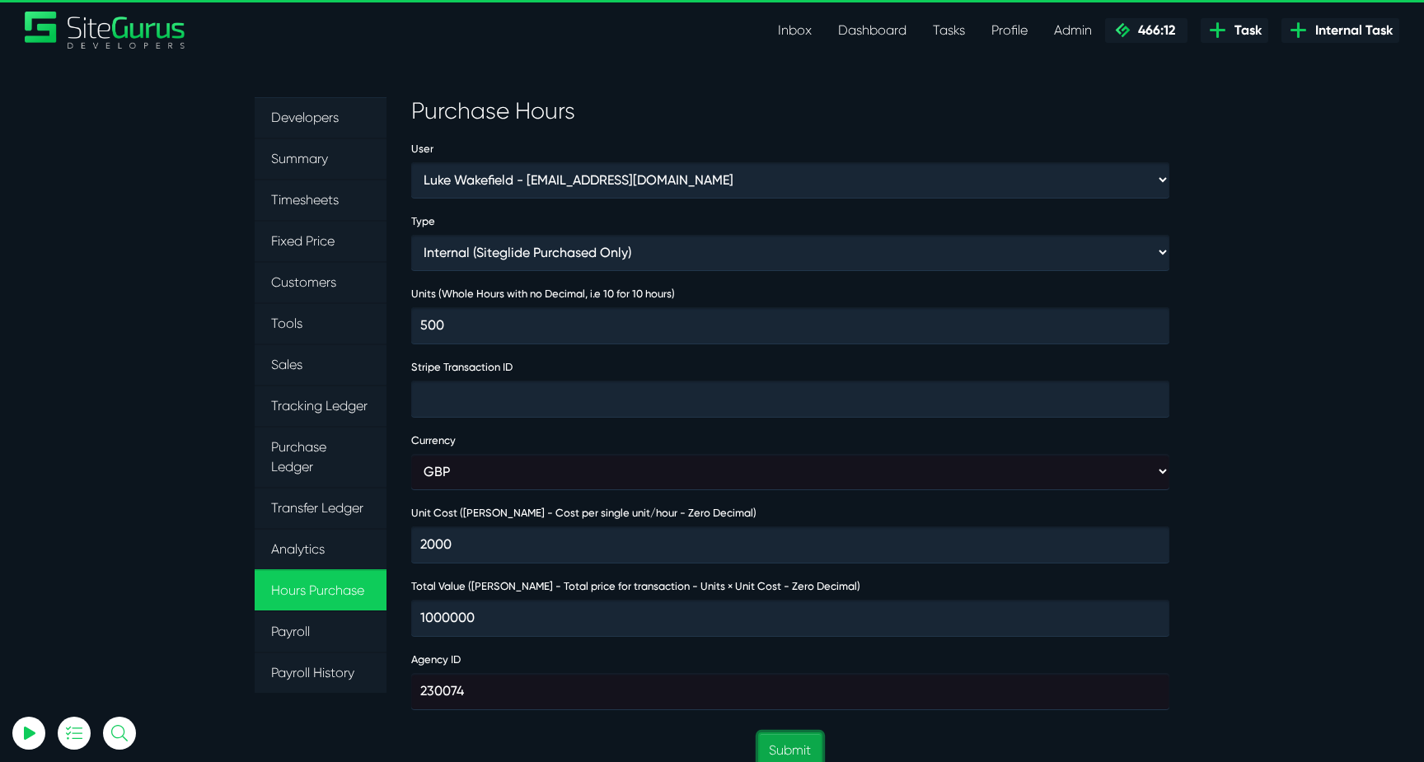
click at [794, 737] on button "Submit" at bounding box center [789, 750] width 63 height 35
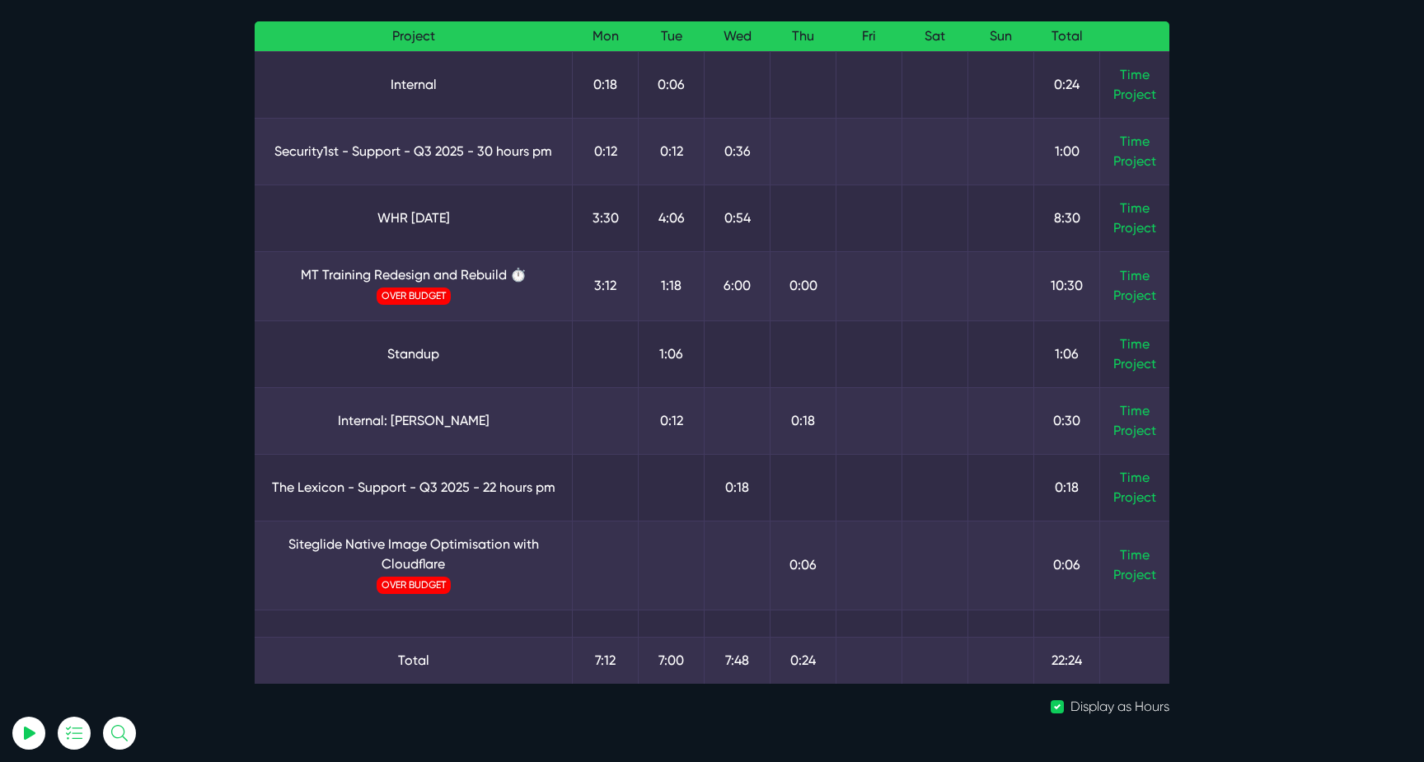
scroll to position [134, 0]
